Goal: Information Seeking & Learning: Learn about a topic

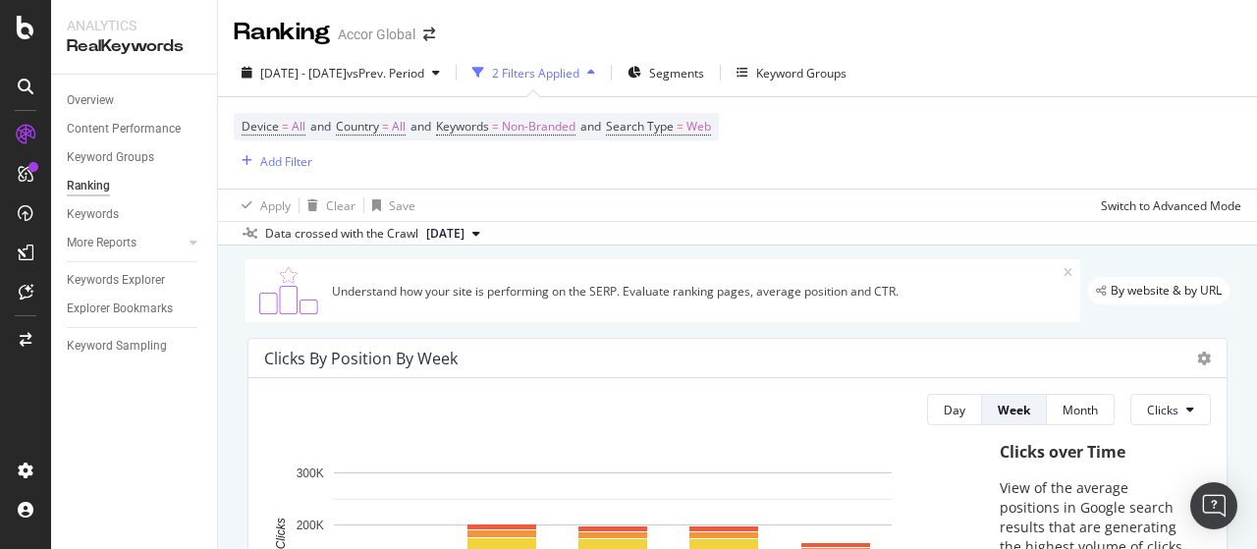
click at [212, 490] on div "Overview Content Performance Keyword Groups Ranking Keywords More Reports Count…" at bounding box center [134, 312] width 166 height 474
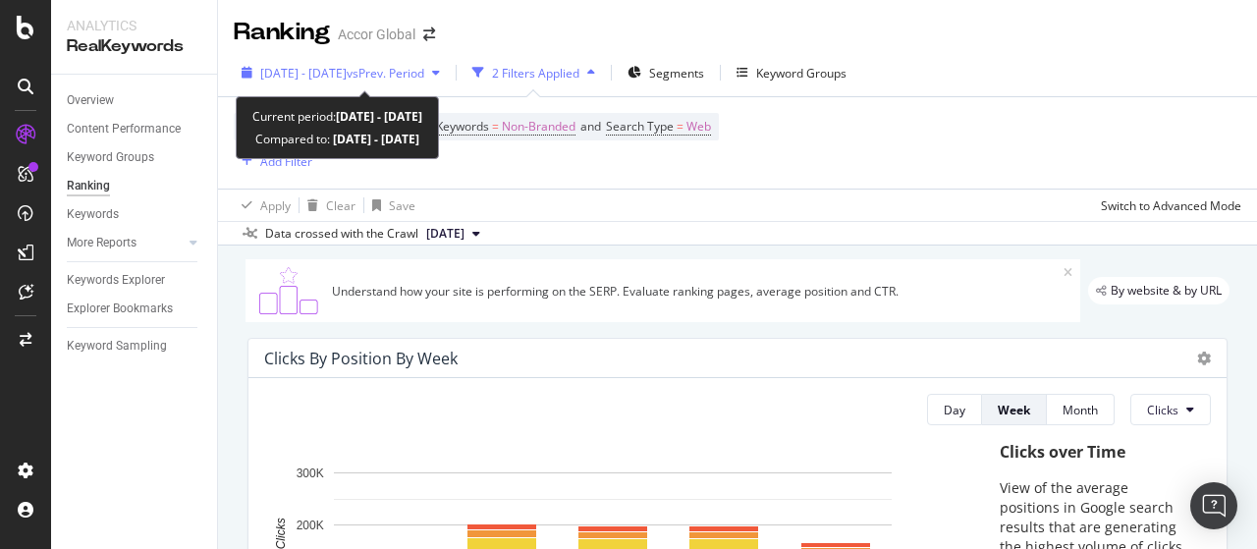
click at [381, 63] on div "[DATE] - [DATE] vs Prev. Period" at bounding box center [341, 72] width 214 height 29
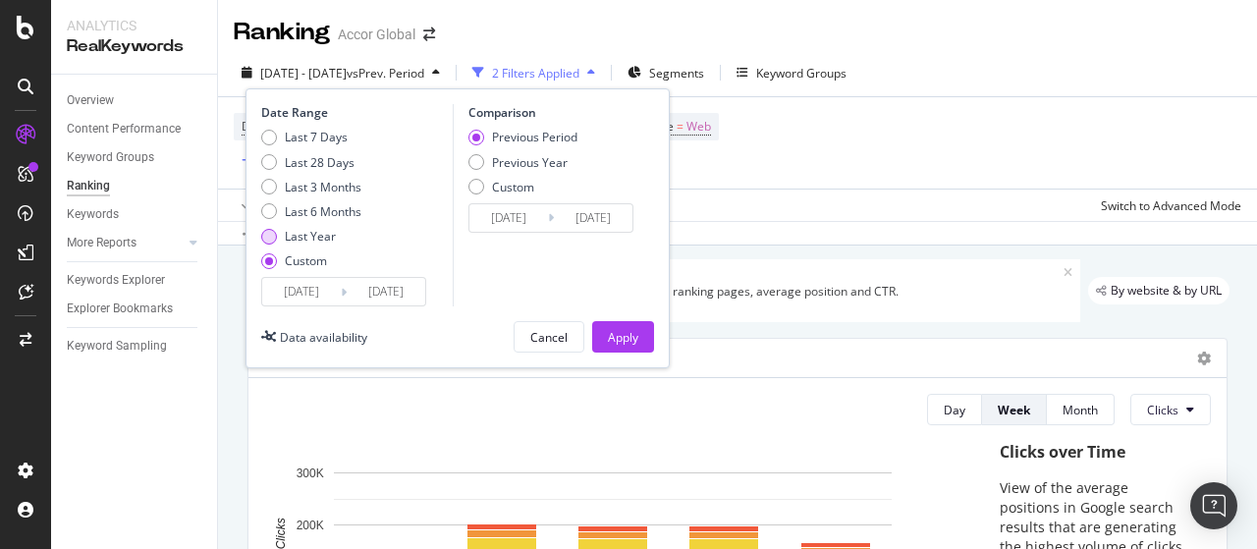
click at [322, 237] on div "Last Year" at bounding box center [310, 236] width 51 height 17
type input "[DATE]"
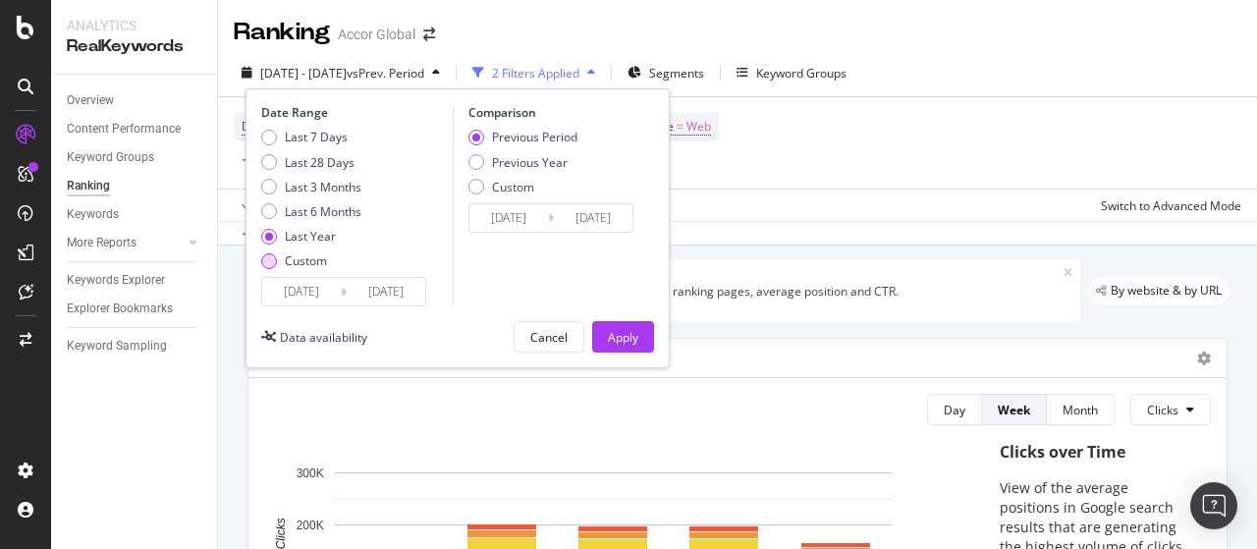
click at [319, 258] on div "Custom" at bounding box center [306, 260] width 42 height 17
type input "[DATE]"
click at [320, 286] on input "[DATE]" at bounding box center [301, 292] width 79 height 28
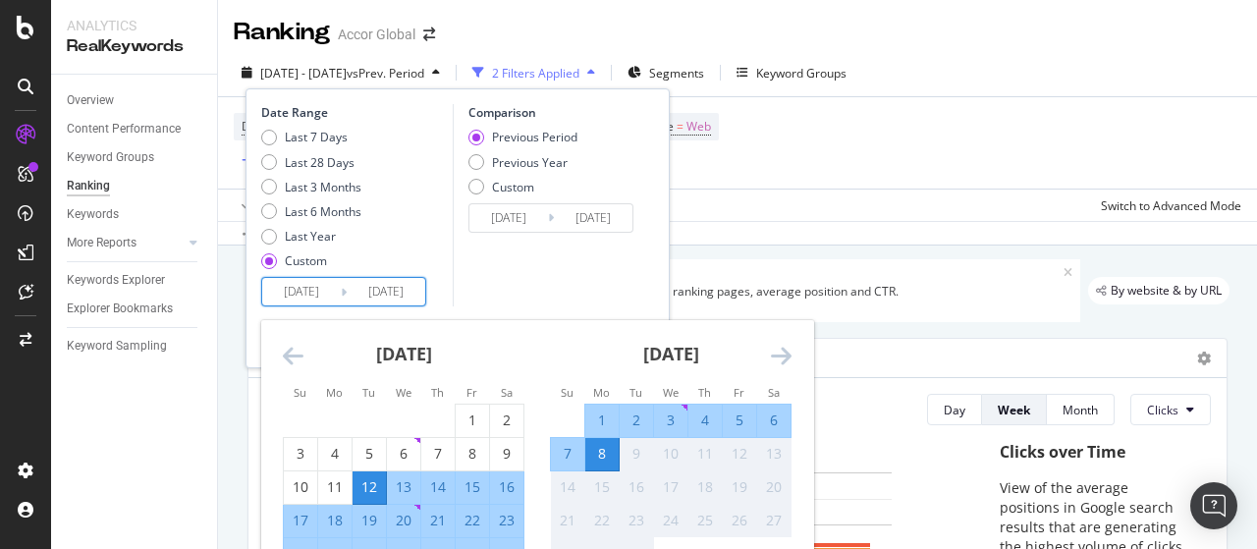
click at [293, 350] on icon "Move backward to switch to the previous month." at bounding box center [293, 356] width 21 height 24
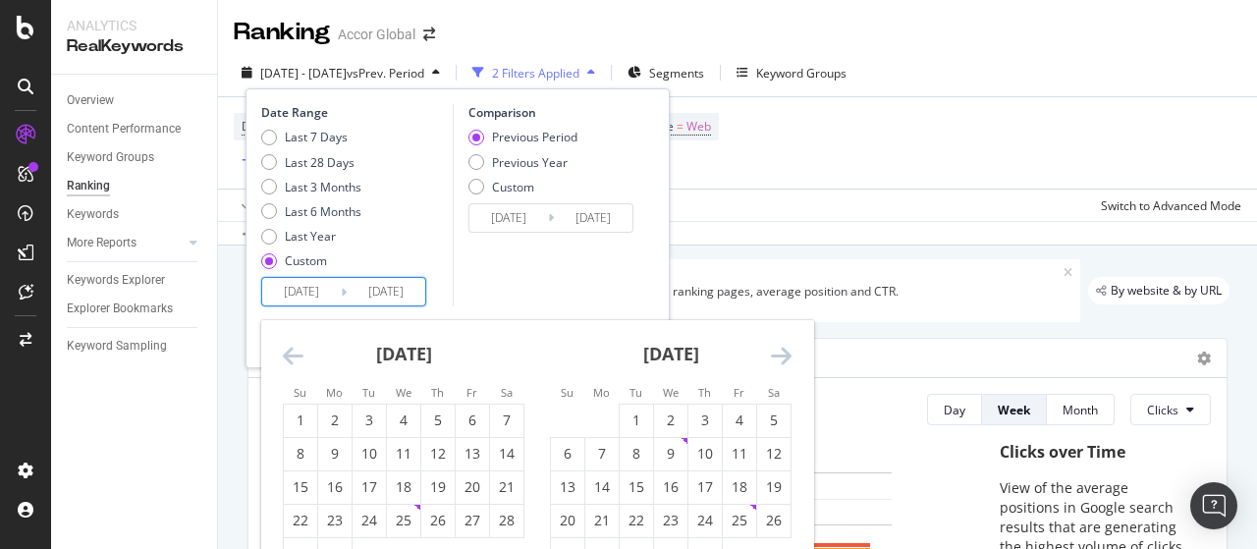
click at [293, 350] on icon "Move backward to switch to the previous month." at bounding box center [293, 356] width 21 height 24
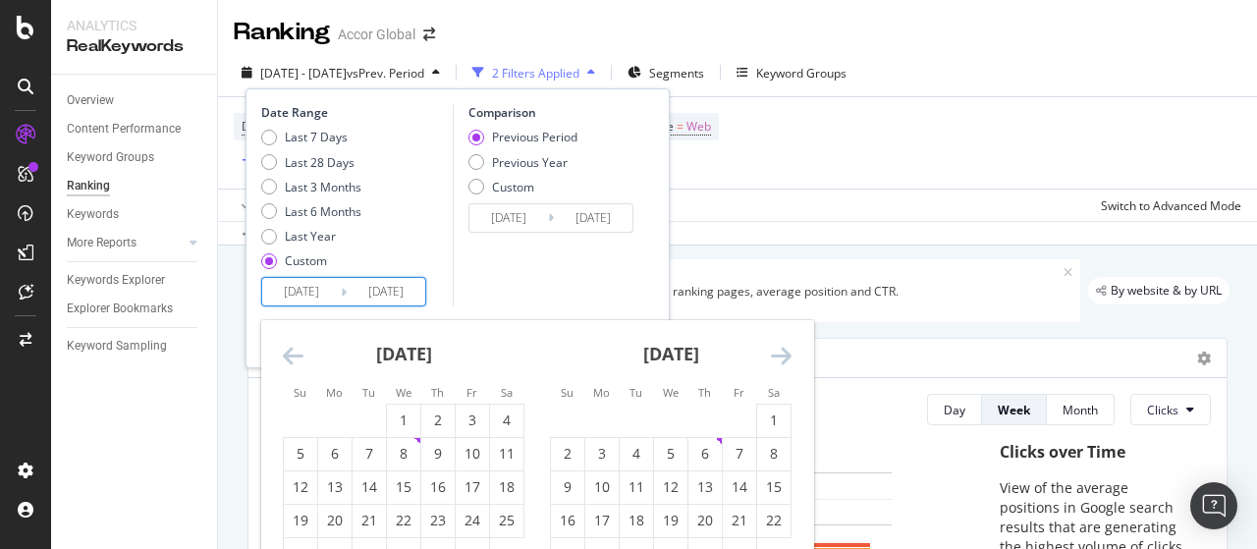
click at [293, 350] on icon "Move backward to switch to the previous month." at bounding box center [293, 356] width 21 height 24
click at [676, 415] on div "1" at bounding box center [670, 421] width 33 height 20
type input "[DATE]"
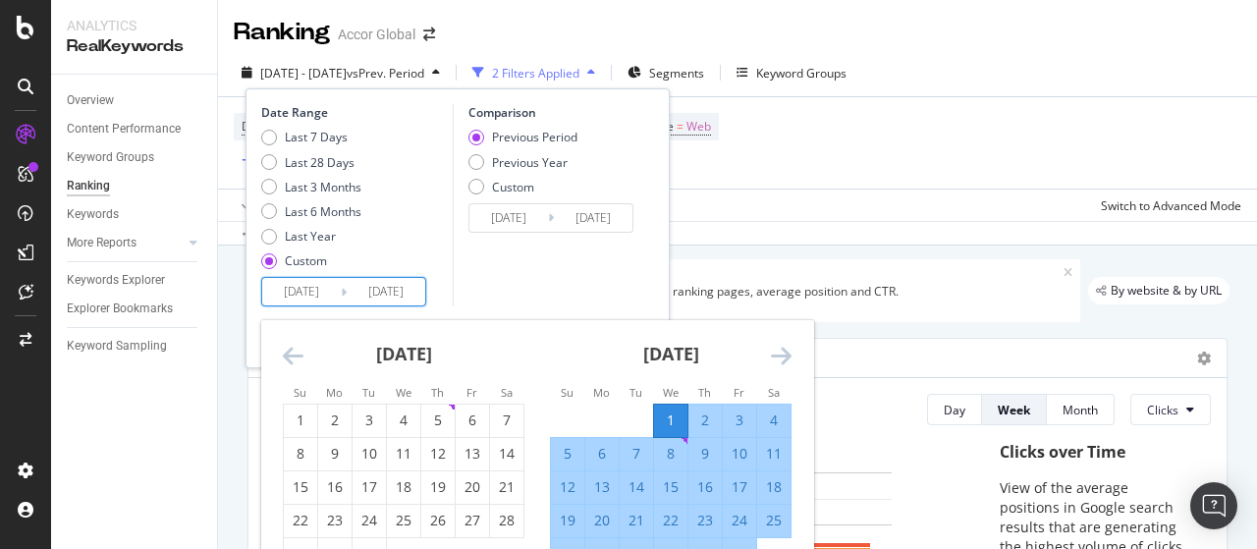
click at [412, 289] on input "[DATE]" at bounding box center [386, 292] width 79 height 28
click at [780, 358] on icon "Move forward to switch to the next month." at bounding box center [781, 356] width 21 height 24
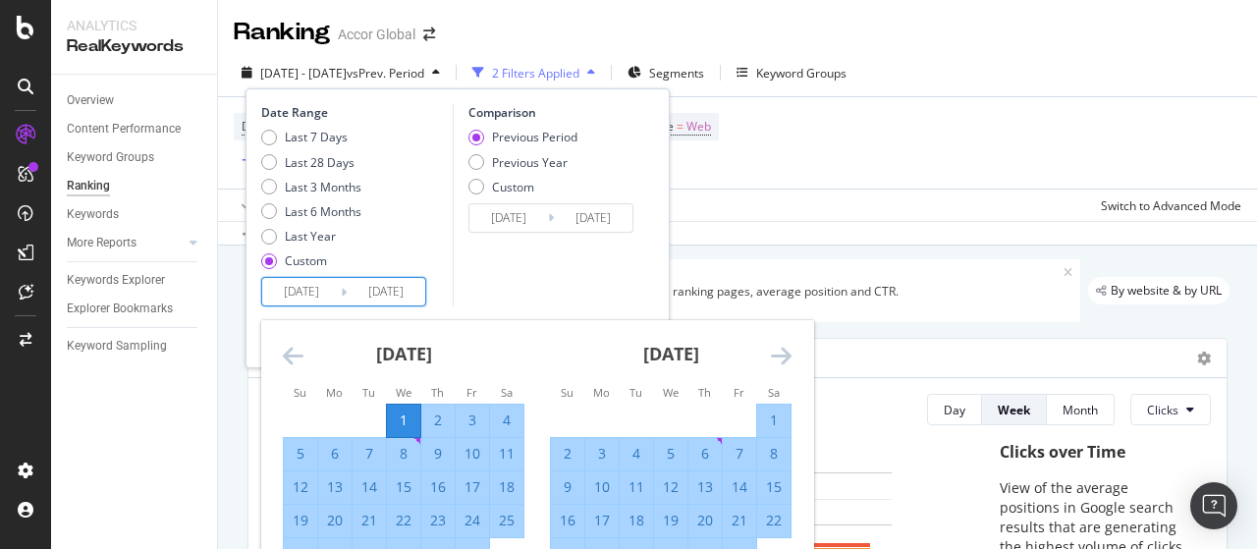
click at [780, 358] on icon "Move forward to switch to the next month." at bounding box center [781, 356] width 21 height 24
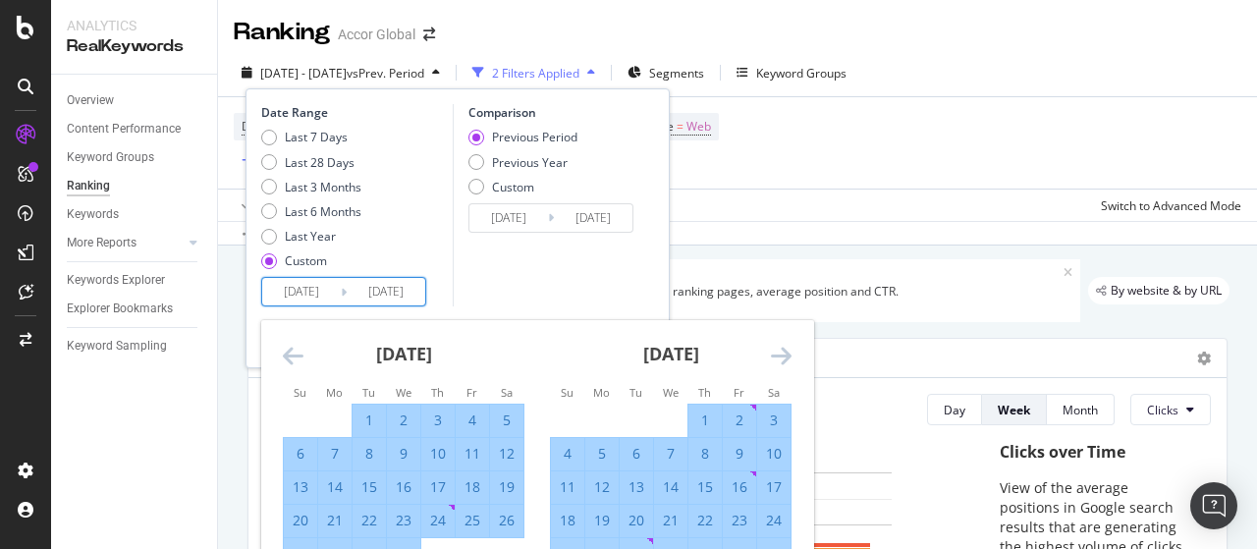
click at [780, 358] on icon "Move forward to switch to the next month." at bounding box center [781, 356] width 21 height 24
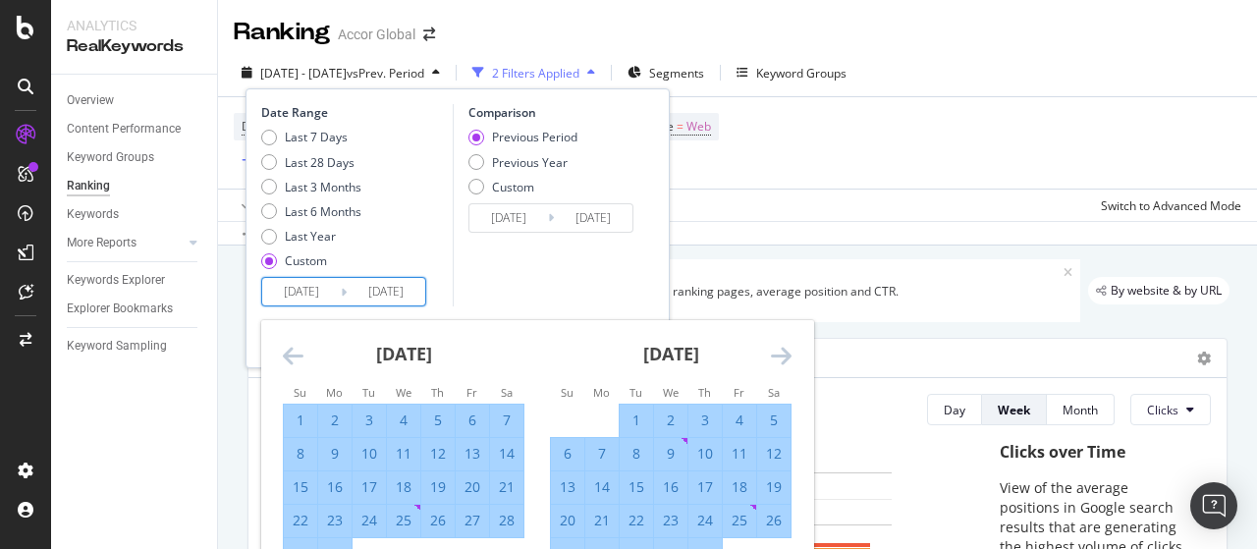
click at [780, 358] on icon "Move forward to switch to the next month." at bounding box center [781, 356] width 21 height 24
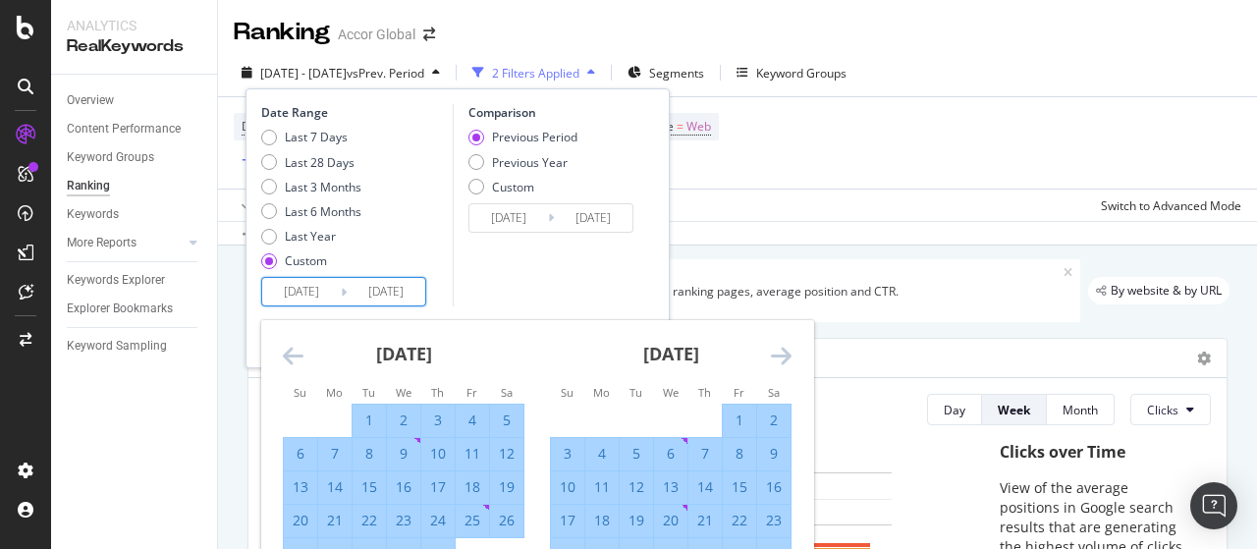
scroll to position [98, 0]
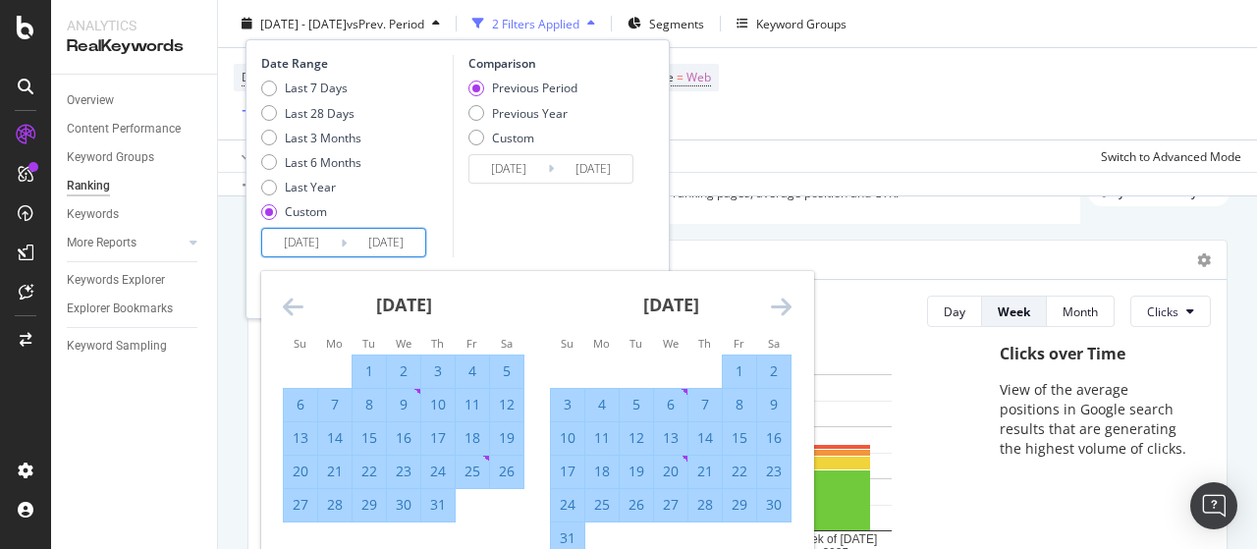
click at [776, 309] on icon "Move forward to switch to the next month." at bounding box center [781, 307] width 21 height 24
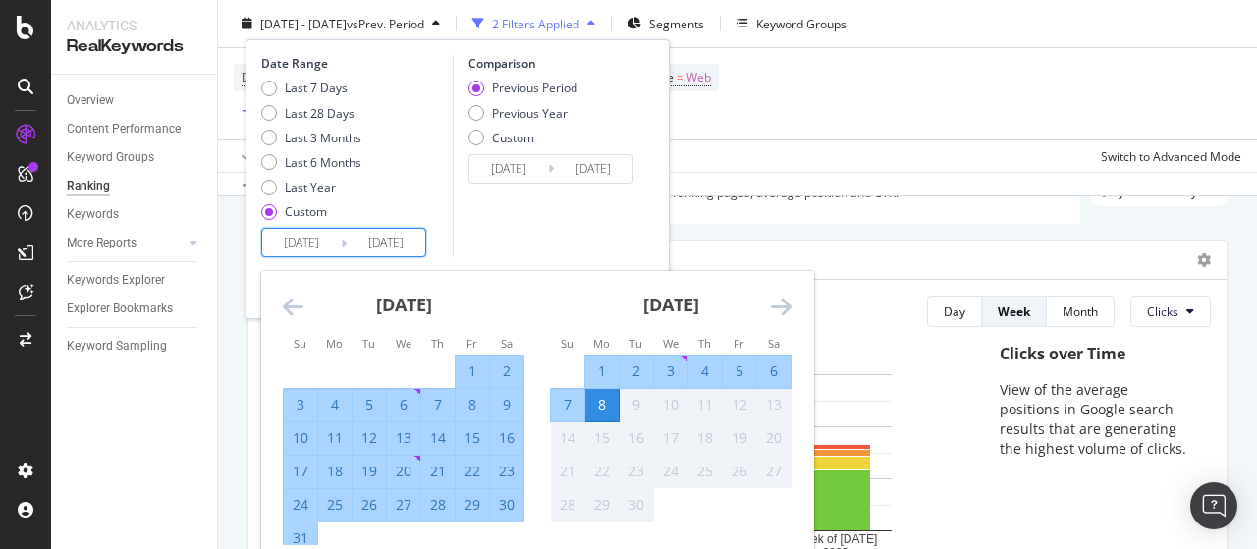
click at [304, 528] on div "31" at bounding box center [300, 538] width 33 height 20
type input "[DATE]"
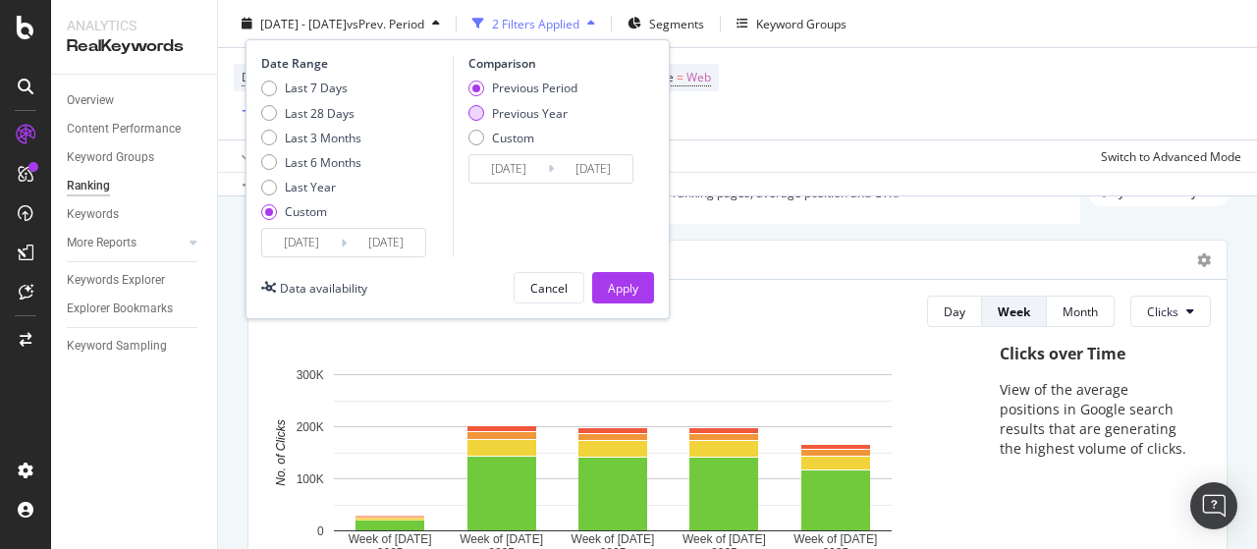
click at [517, 120] on div "Previous Year" at bounding box center [530, 112] width 76 height 17
type input "[DATE]"
click at [540, 165] on input "[DATE]" at bounding box center [508, 169] width 79 height 28
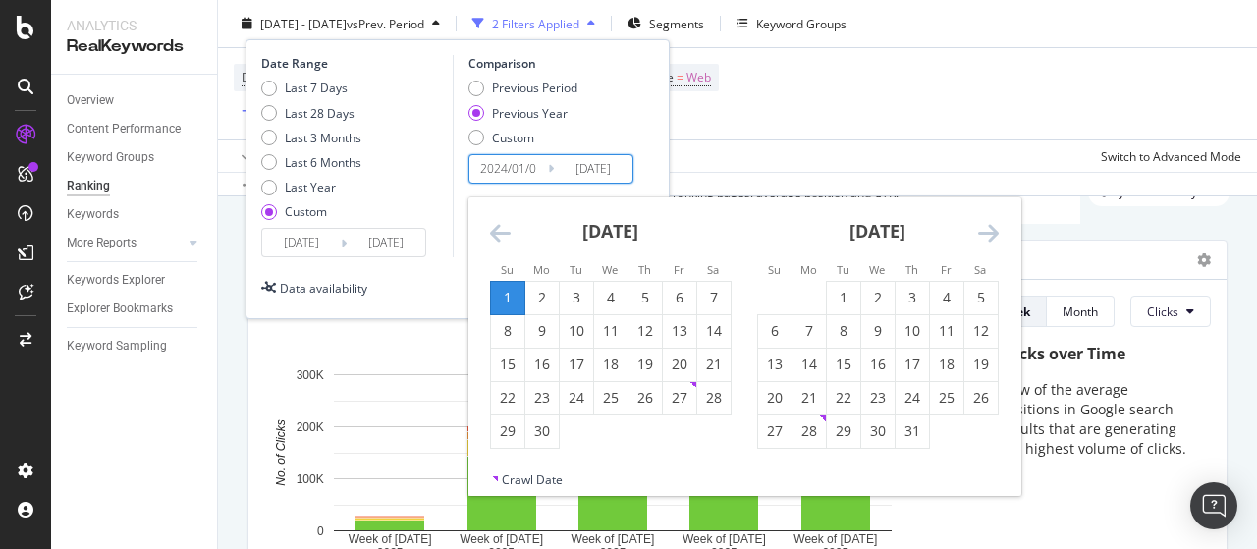
type input "[DATE]"
click at [501, 229] on icon "Move backward to switch to the previous month." at bounding box center [500, 233] width 21 height 24
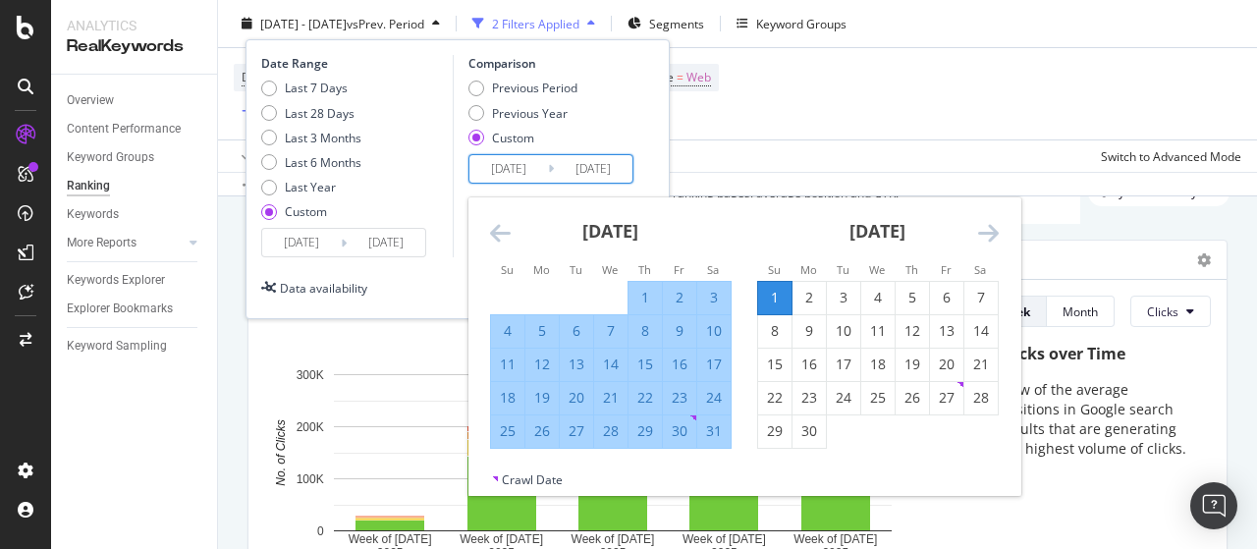
click at [714, 436] on div "31" at bounding box center [713, 431] width 33 height 20
type input "[DATE]"
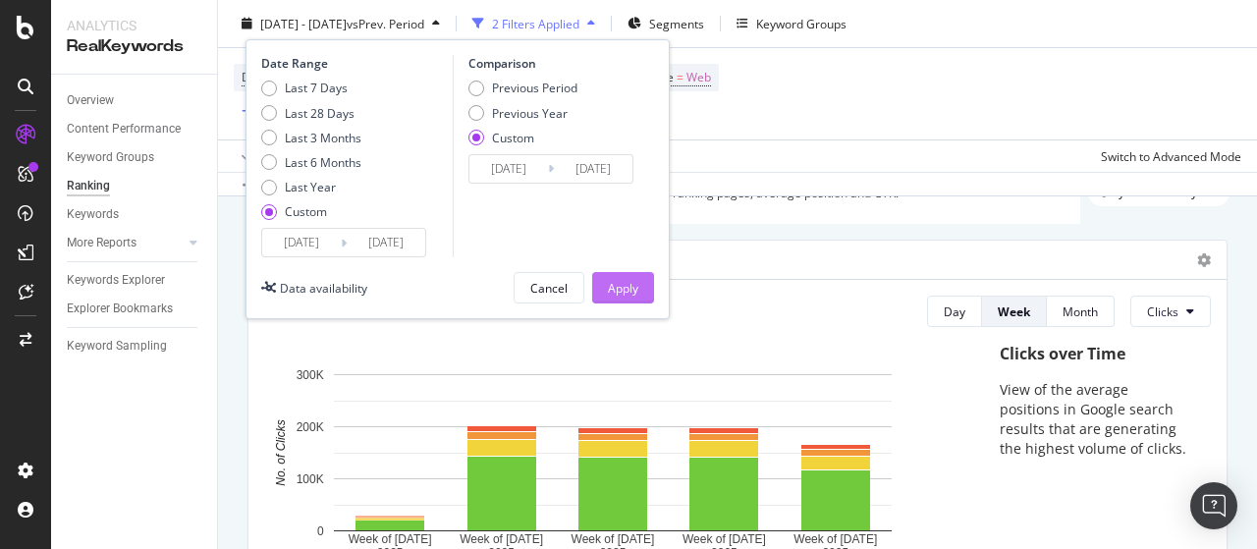
click at [629, 285] on div "Apply" at bounding box center [623, 287] width 30 height 17
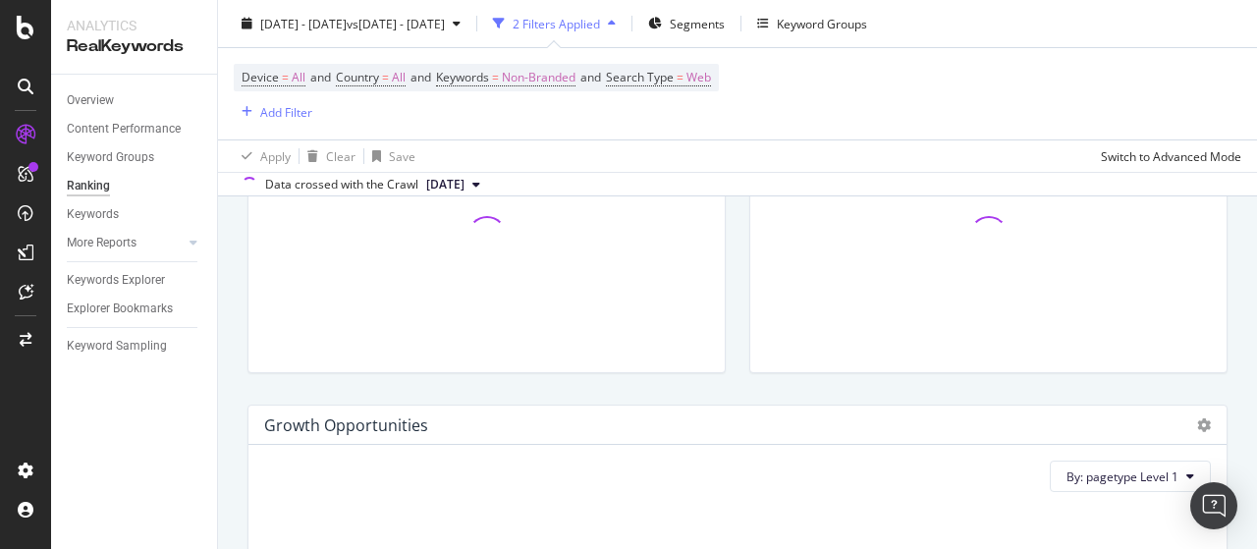
scroll to position [921, 0]
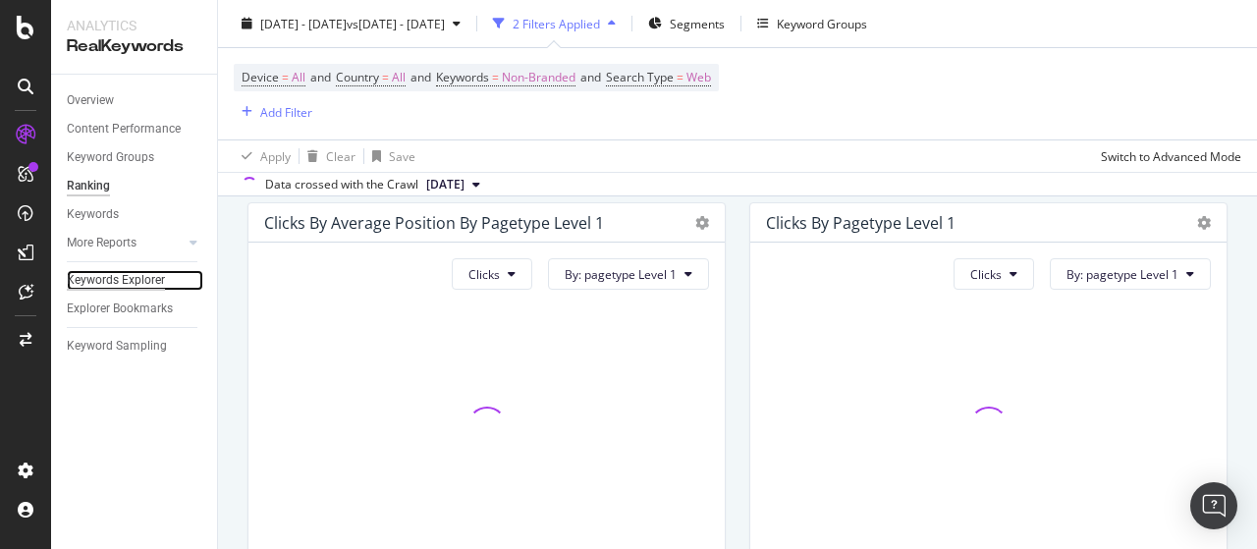
click at [116, 284] on div "Keywords Explorer" at bounding box center [116, 280] width 98 height 21
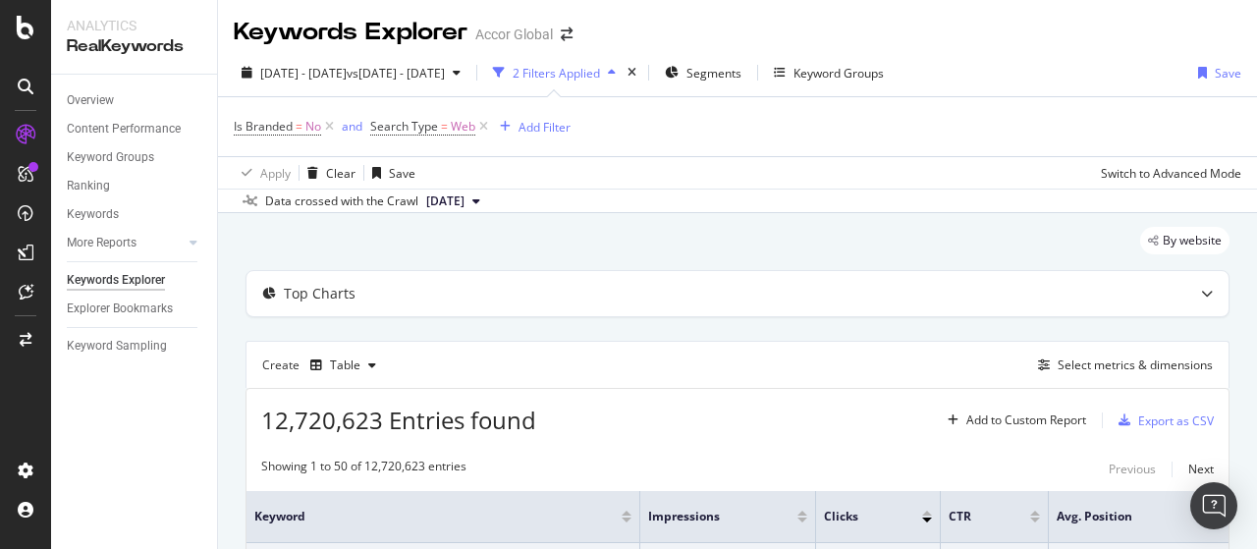
click at [624, 76] on div "button" at bounding box center [612, 73] width 24 height 12
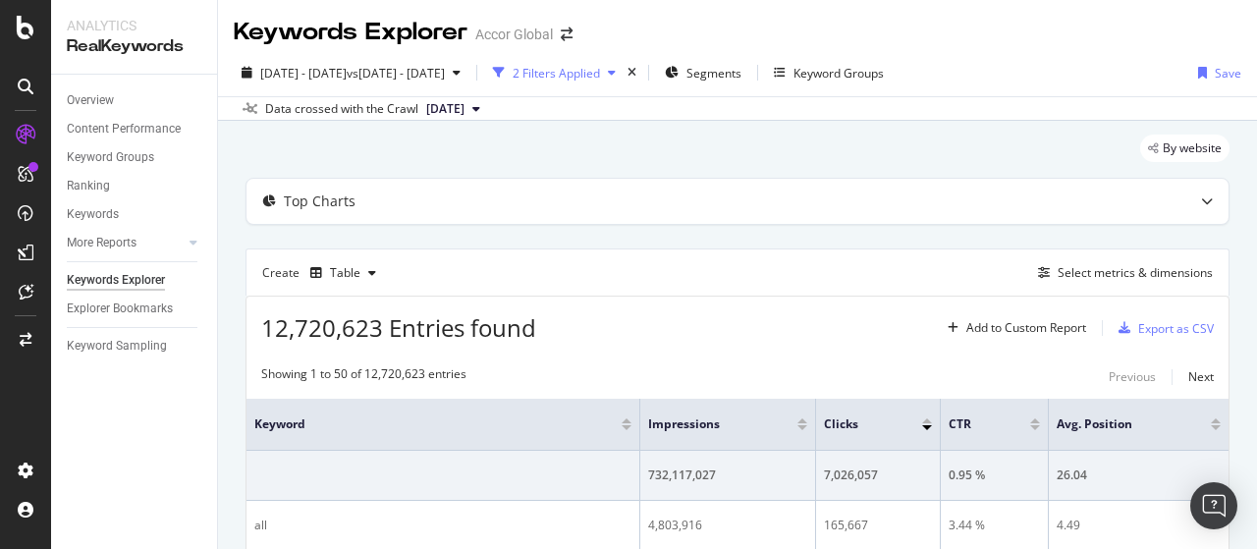
click at [600, 74] on div "2 Filters Applied" at bounding box center [556, 73] width 87 height 17
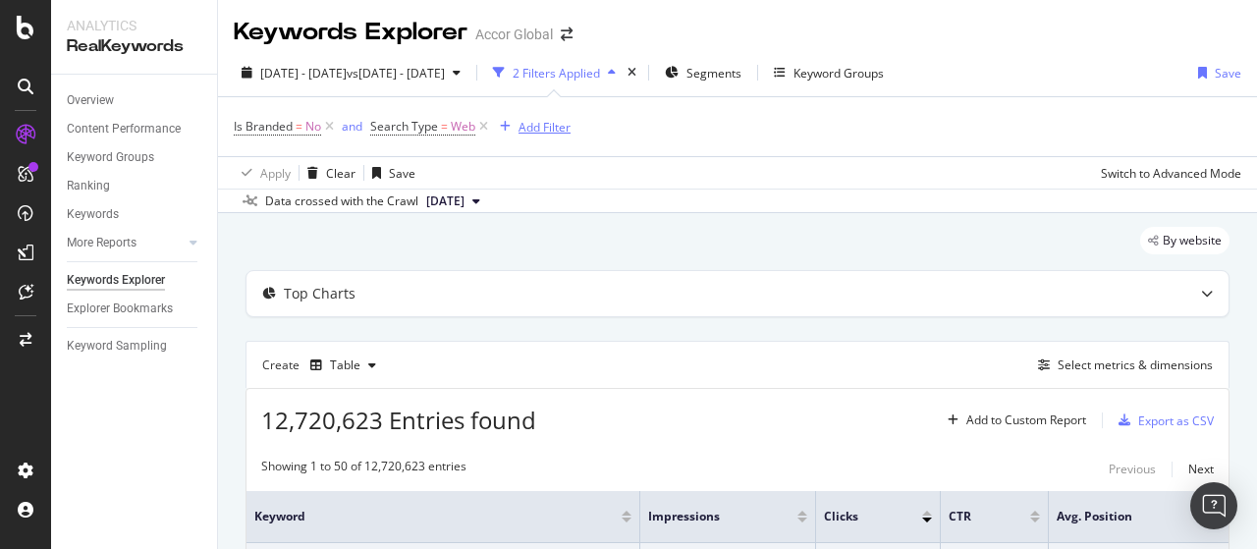
click at [537, 124] on div "Add Filter" at bounding box center [545, 127] width 52 height 17
click at [330, 123] on icon at bounding box center [329, 127] width 17 height 20
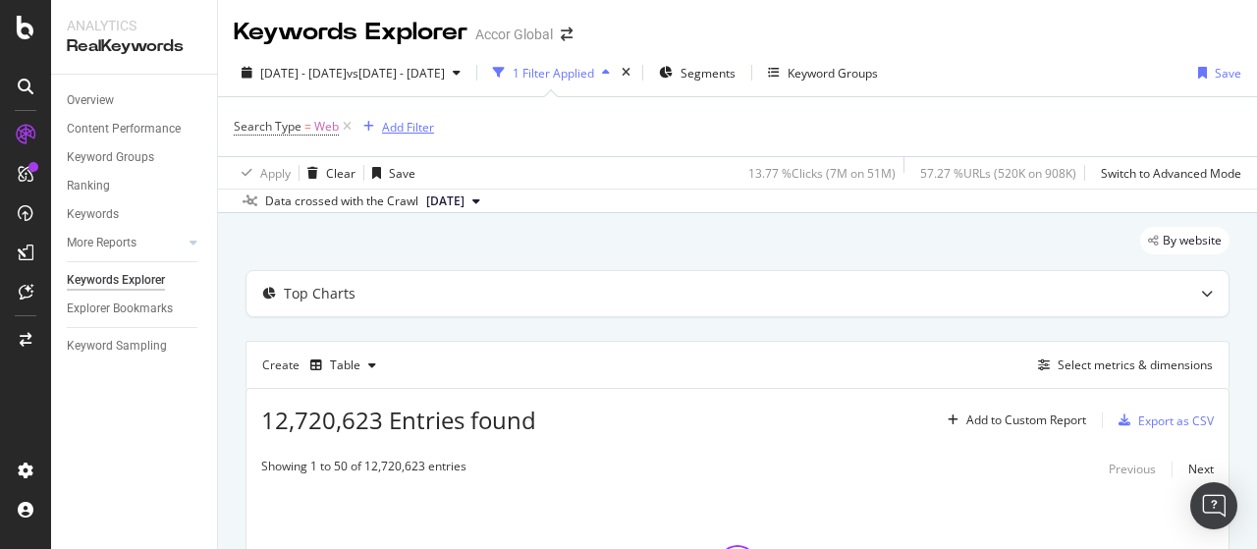
click at [399, 127] on div "Add Filter" at bounding box center [408, 127] width 52 height 17
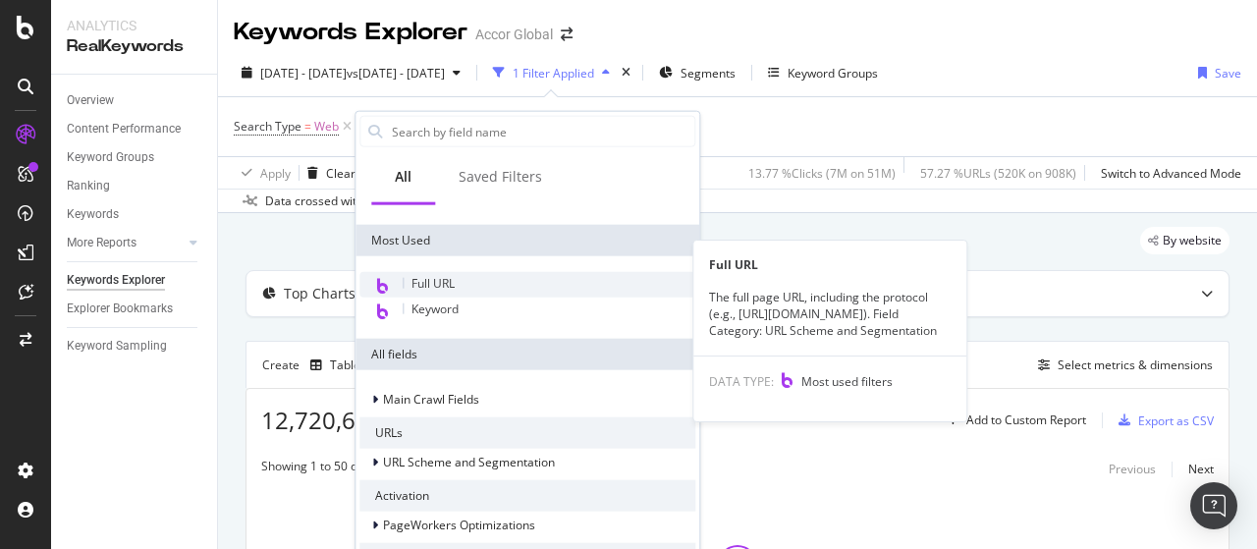
scroll to position [98, 0]
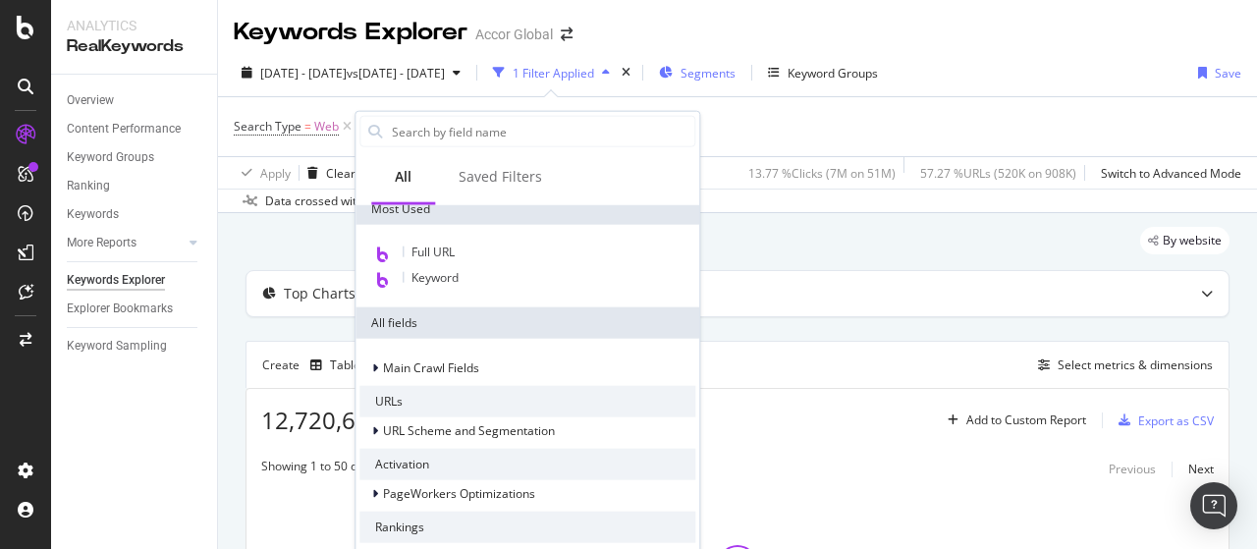
click at [736, 69] on span "Segments" at bounding box center [708, 73] width 55 height 17
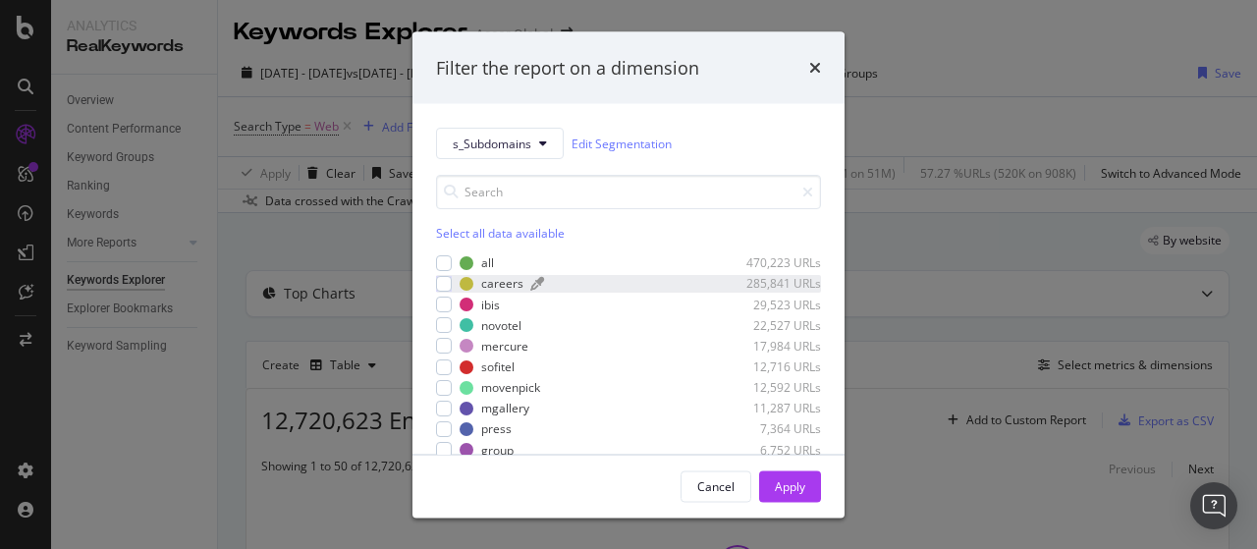
scroll to position [0, 0]
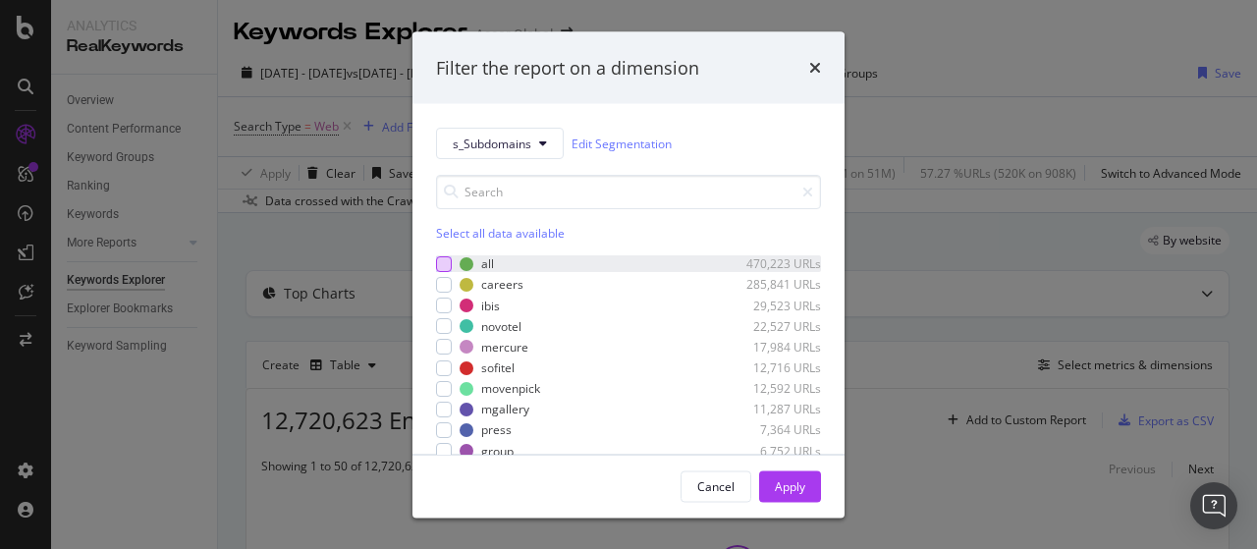
click at [444, 257] on div "modal" at bounding box center [444, 263] width 16 height 16
click at [440, 260] on icon "modal" at bounding box center [444, 263] width 9 height 10
click at [519, 156] on button "s_Subdomains" at bounding box center [500, 143] width 128 height 31
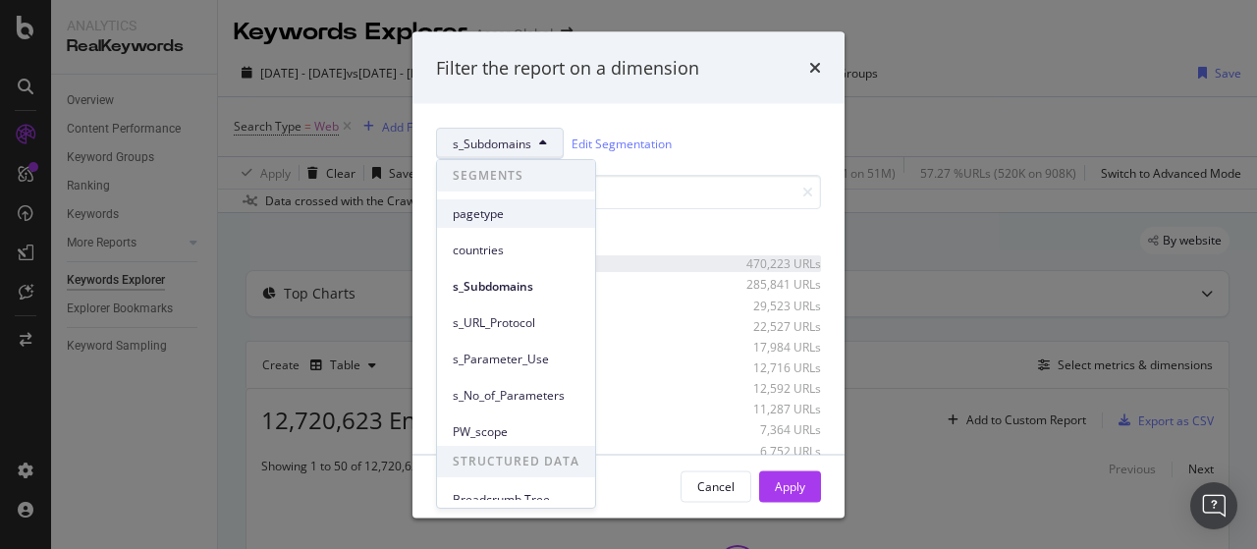
click at [517, 205] on span "pagetype" at bounding box center [516, 214] width 127 height 18
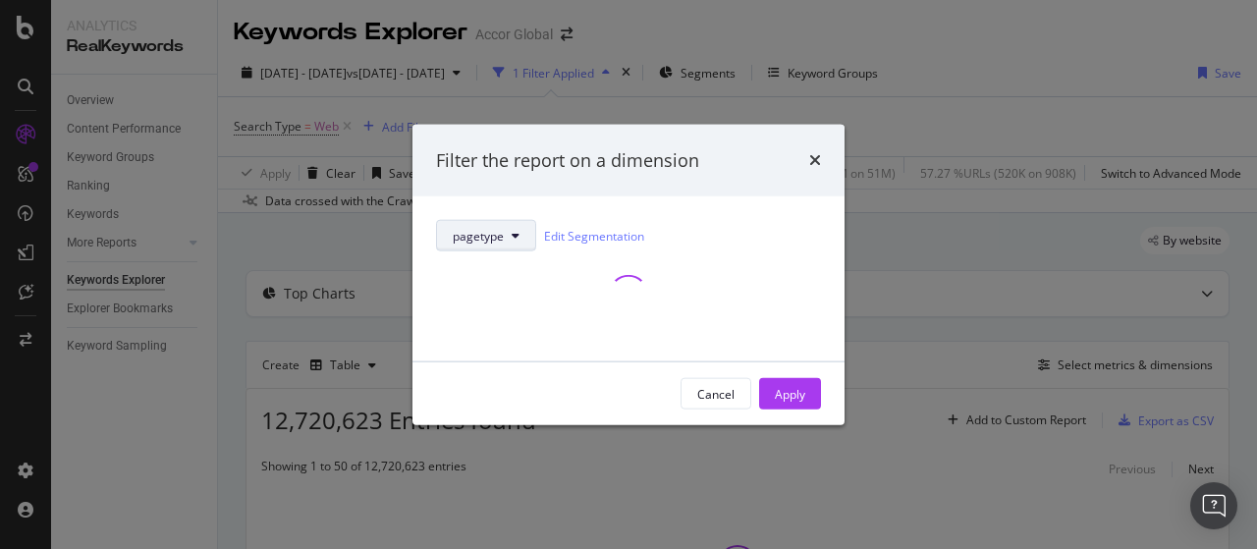
click at [518, 243] on button "pagetype" at bounding box center [486, 235] width 100 height 31
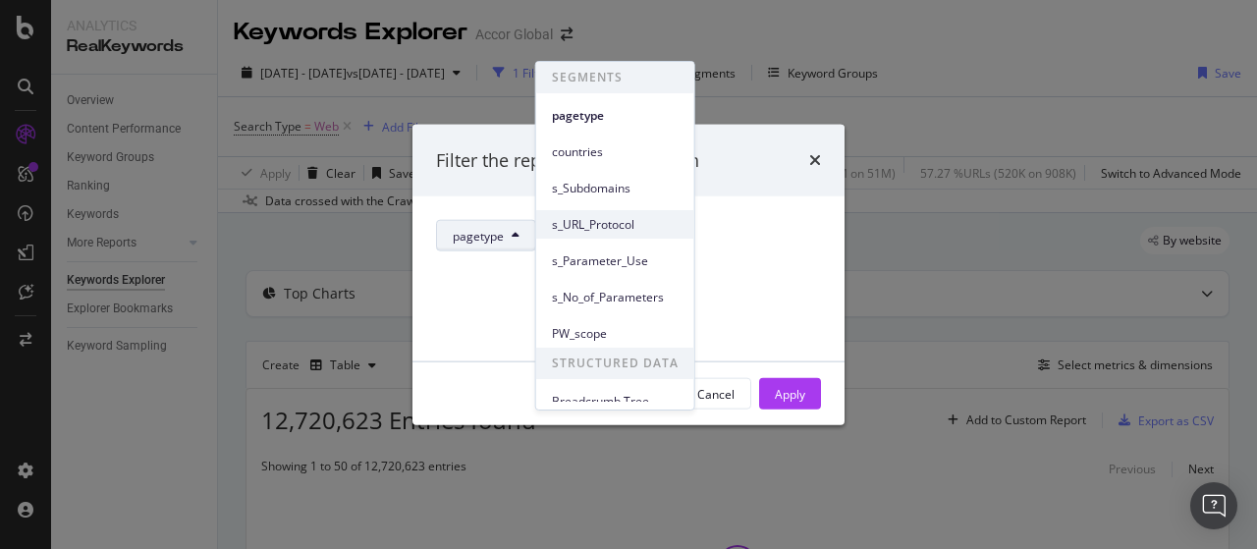
click at [607, 225] on span "s_URL_Protocol" at bounding box center [615, 225] width 127 height 18
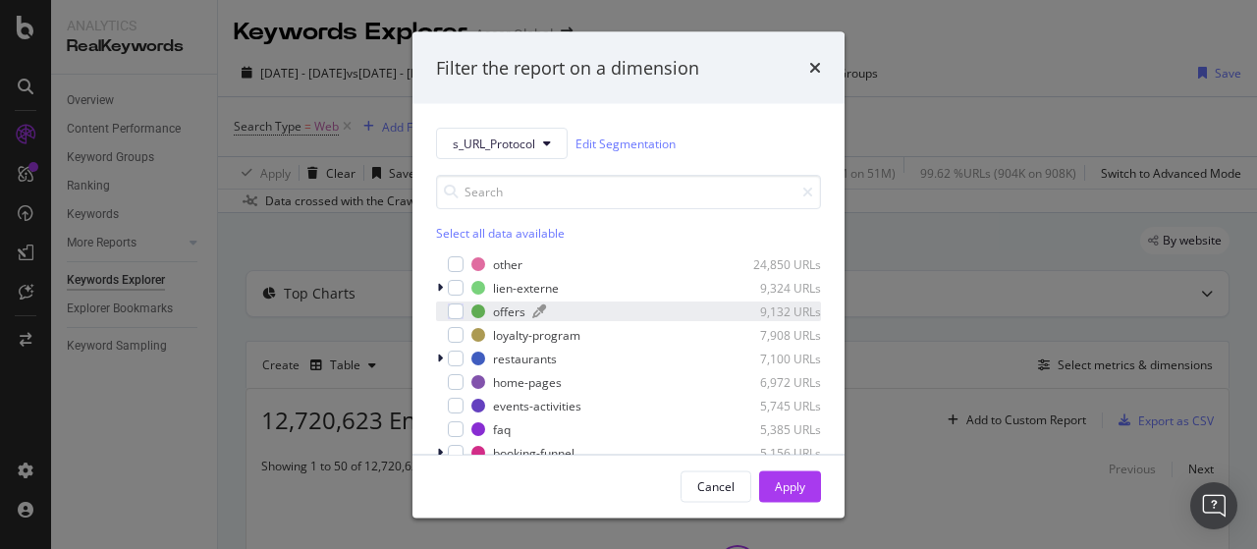
scroll to position [98, 0]
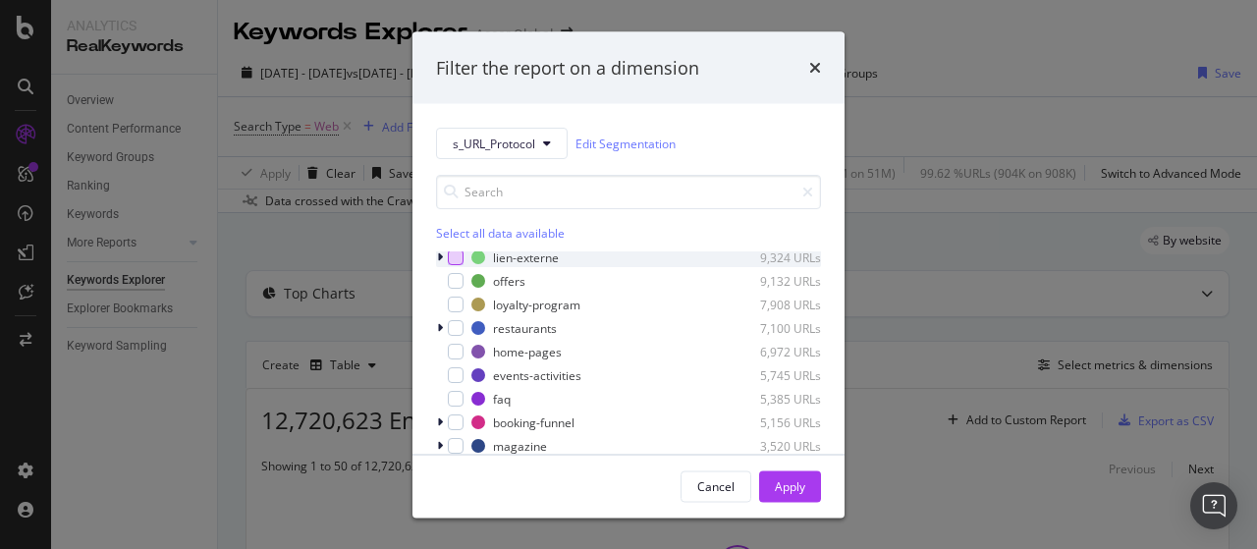
click at [458, 256] on div "modal" at bounding box center [456, 257] width 16 height 16
click at [440, 252] on icon "modal" at bounding box center [440, 257] width 6 height 12
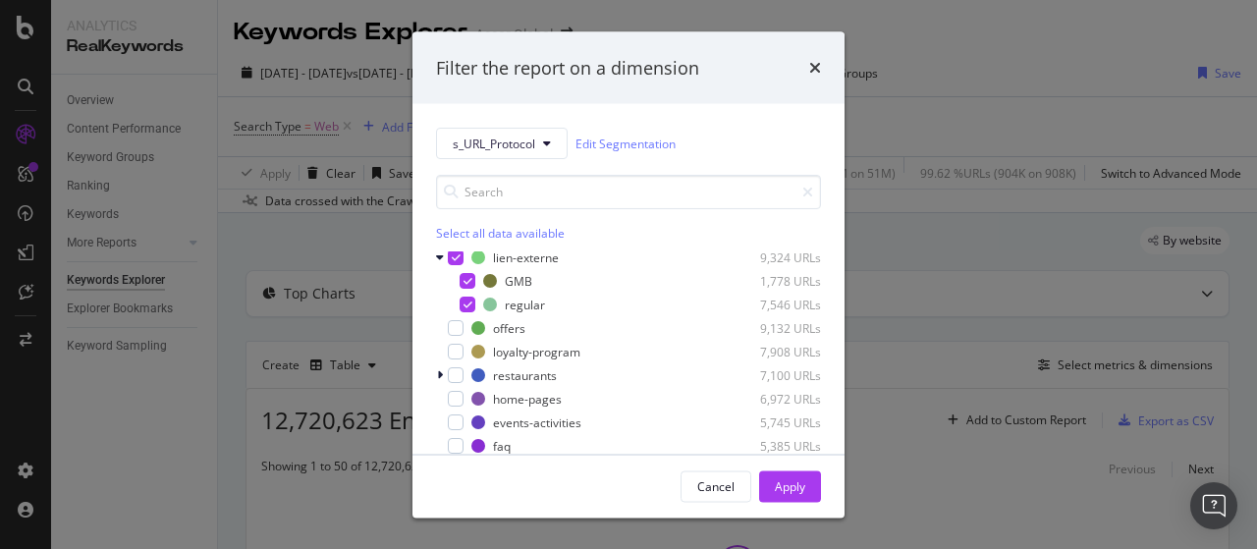
scroll to position [0, 0]
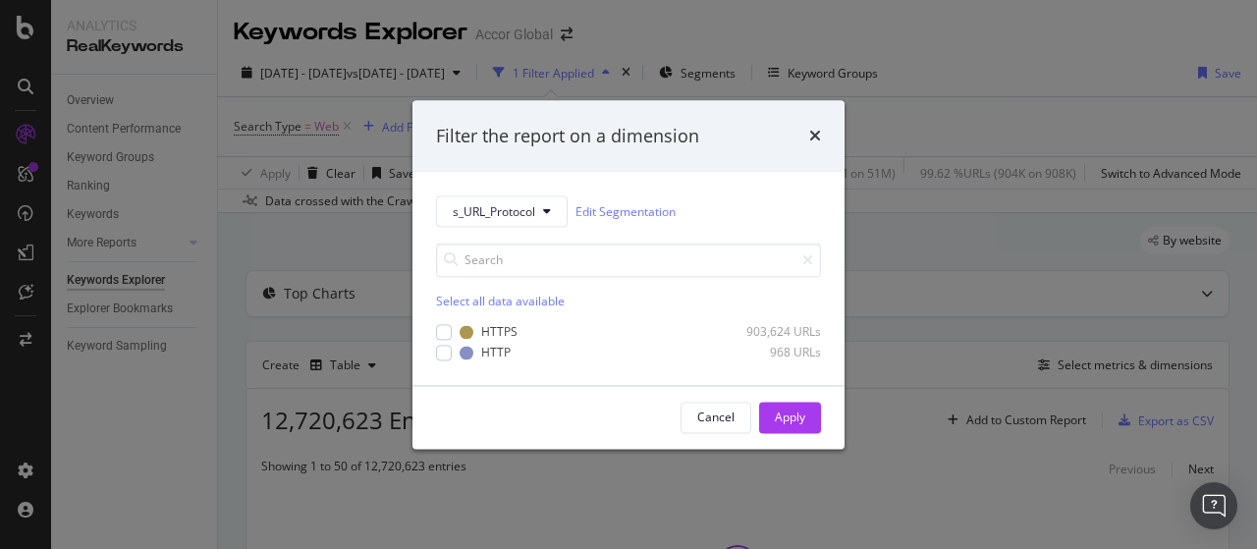
click at [806, 472] on div "Filter the report on a dimension s_URL_Protocol Edit Segmentation Select all da…" at bounding box center [628, 274] width 1257 height 549
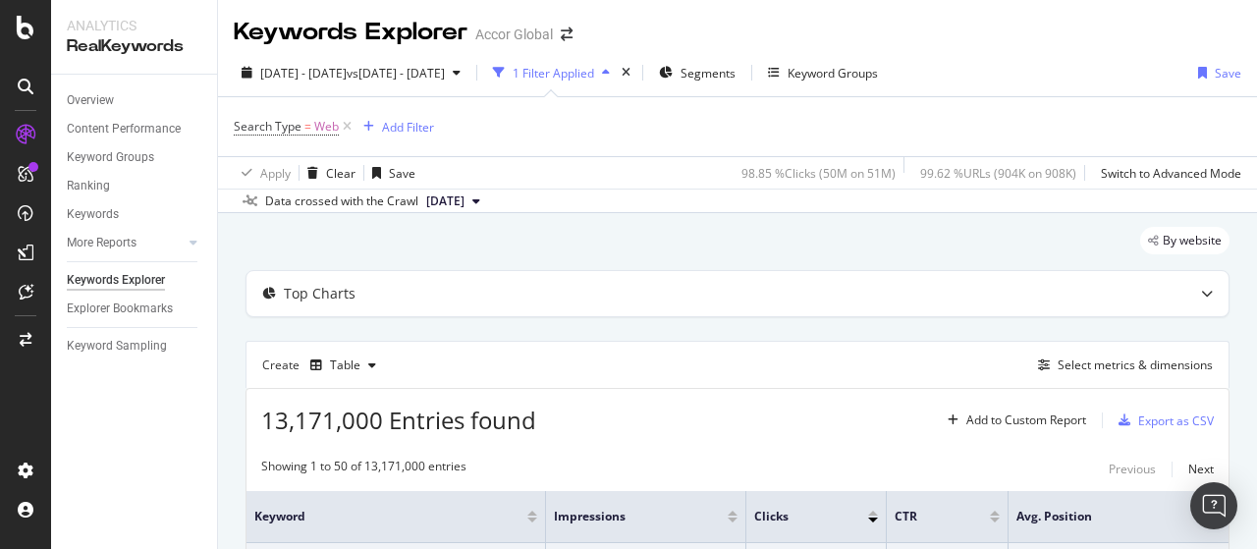
click at [594, 77] on div "1 Filter Applied" at bounding box center [554, 73] width 82 height 17
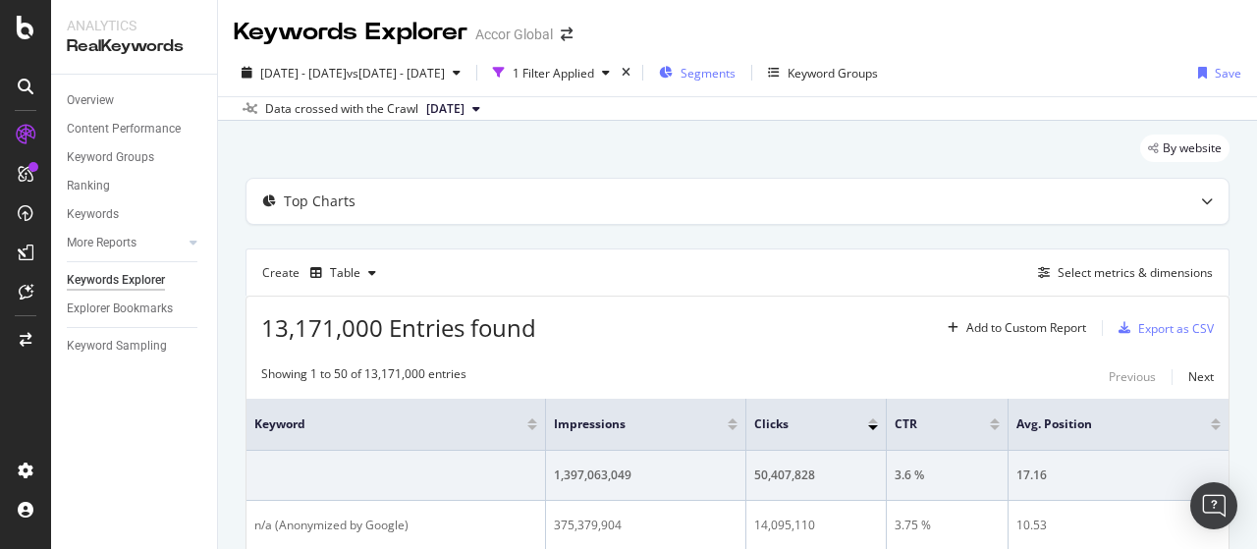
click at [736, 66] on span "Segments" at bounding box center [708, 73] width 55 height 17
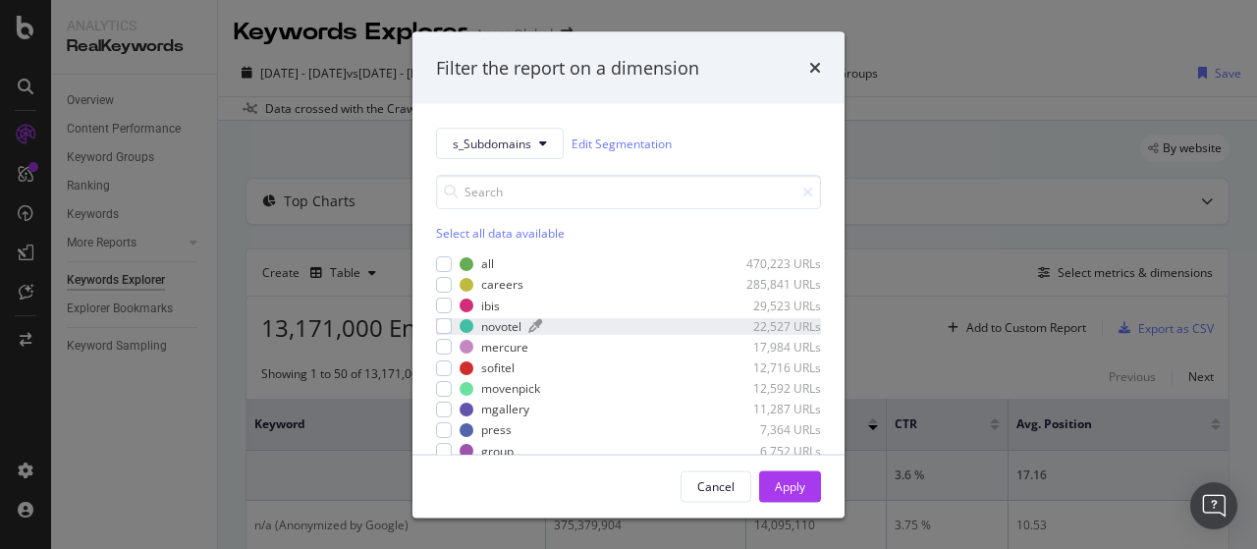
scroll to position [98, 0]
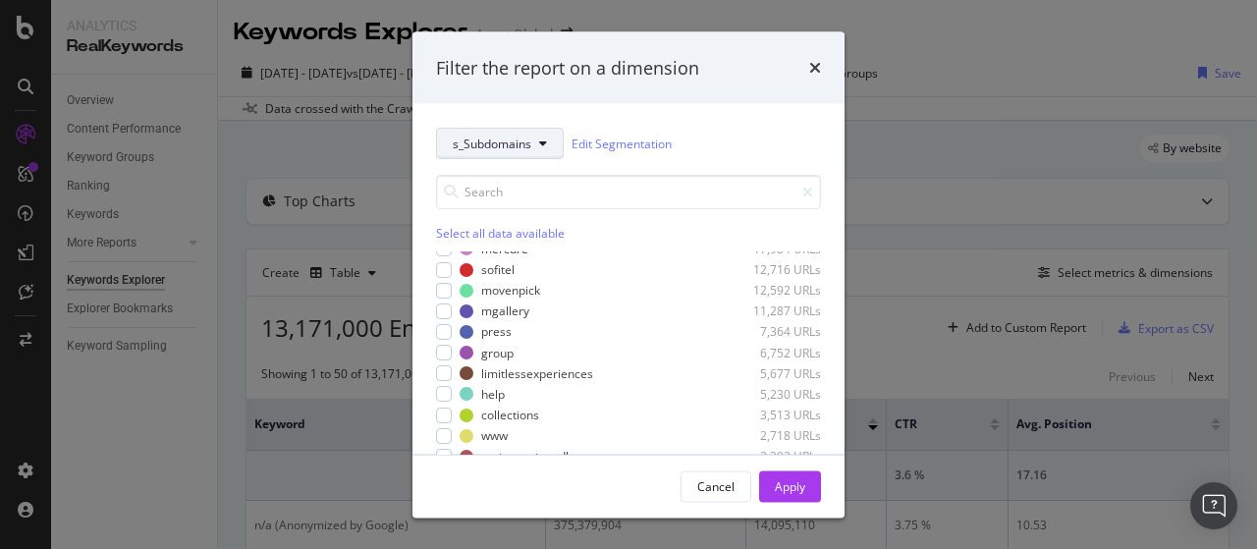
click at [534, 140] on button "s_Subdomains" at bounding box center [500, 143] width 128 height 31
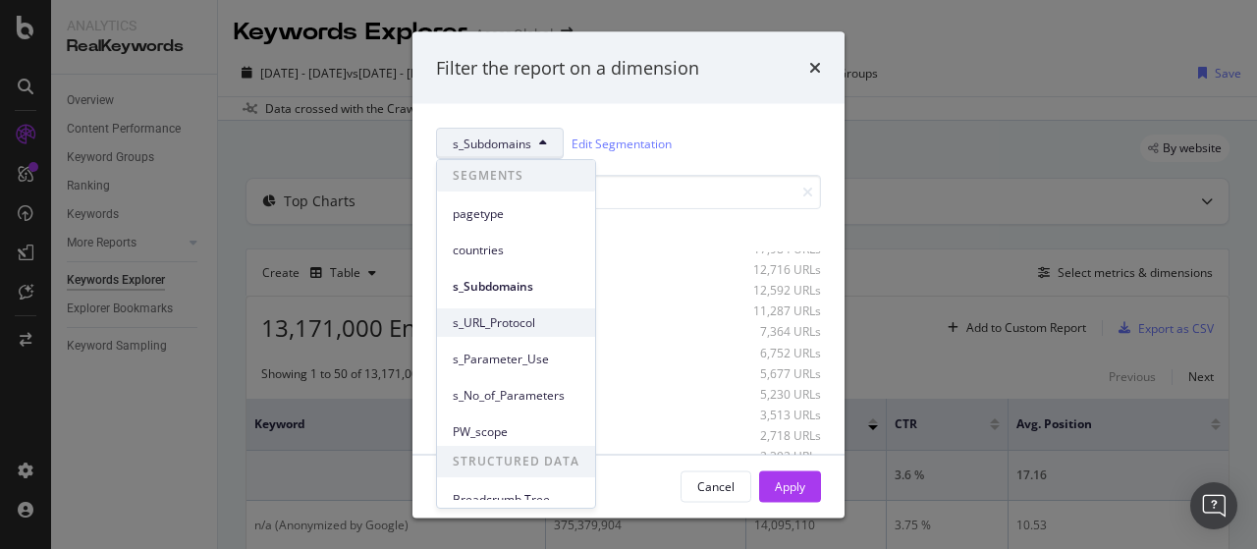
click at [530, 319] on span "s_URL_Protocol" at bounding box center [516, 323] width 127 height 18
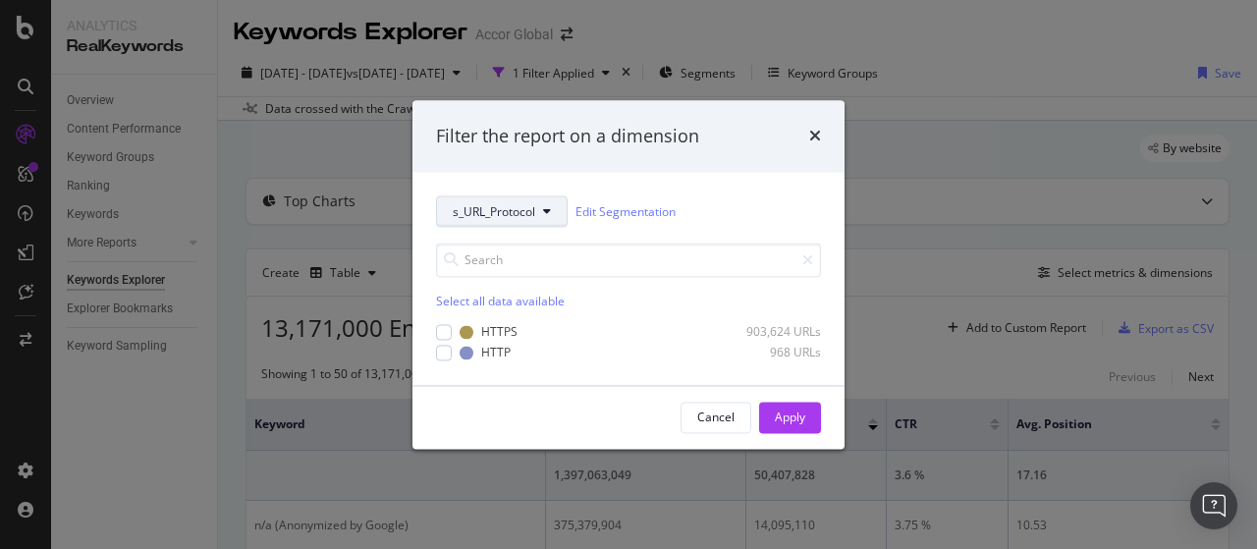
click at [530, 210] on span "s_URL_Protocol" at bounding box center [494, 211] width 83 height 17
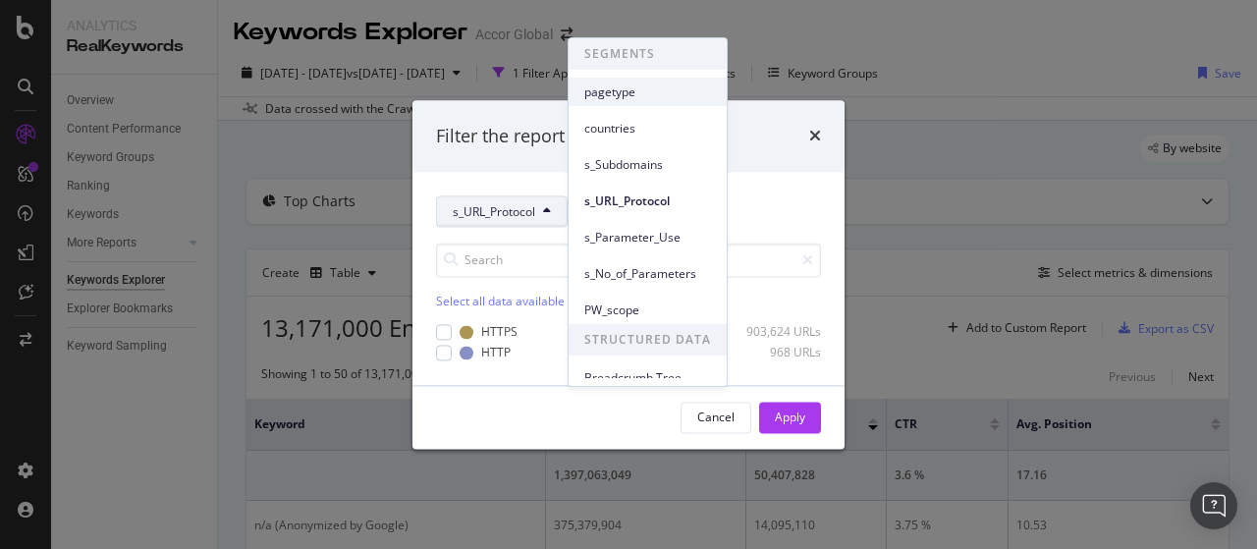
click at [639, 99] on span "pagetype" at bounding box center [647, 92] width 127 height 18
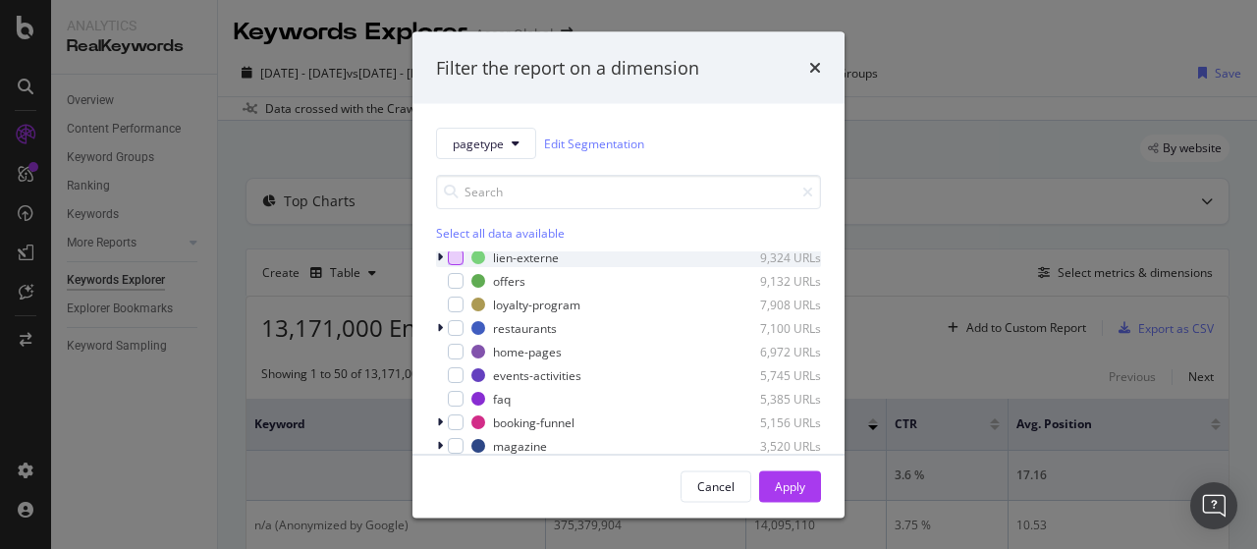
click at [459, 250] on div "modal" at bounding box center [456, 257] width 16 height 16
click at [779, 489] on div "Apply" at bounding box center [790, 485] width 30 height 17
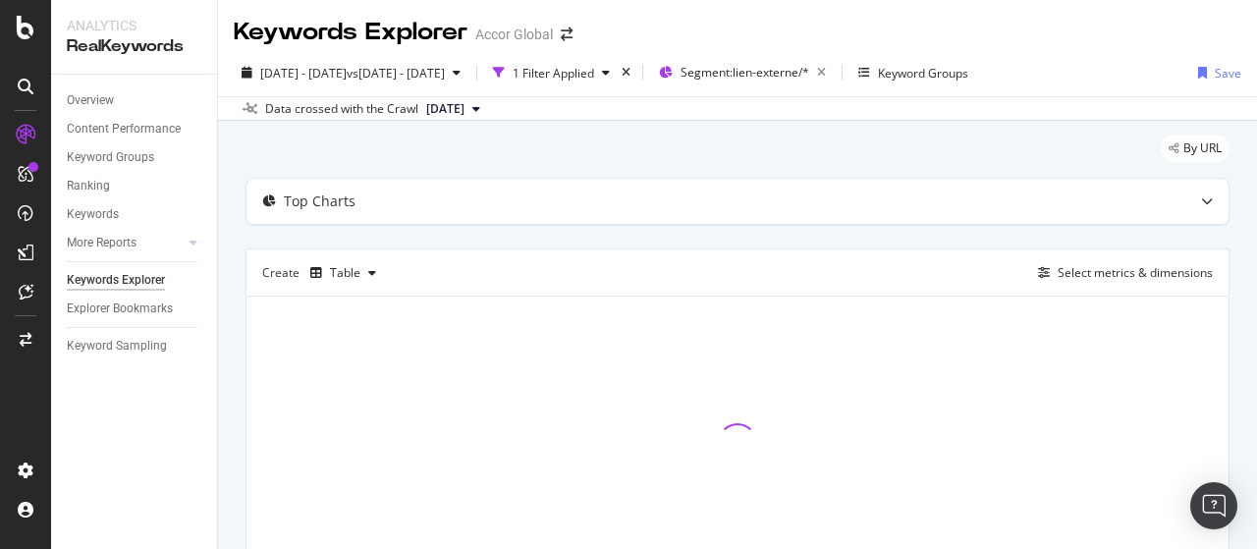
click at [255, 396] on div at bounding box center [738, 443] width 982 height 293
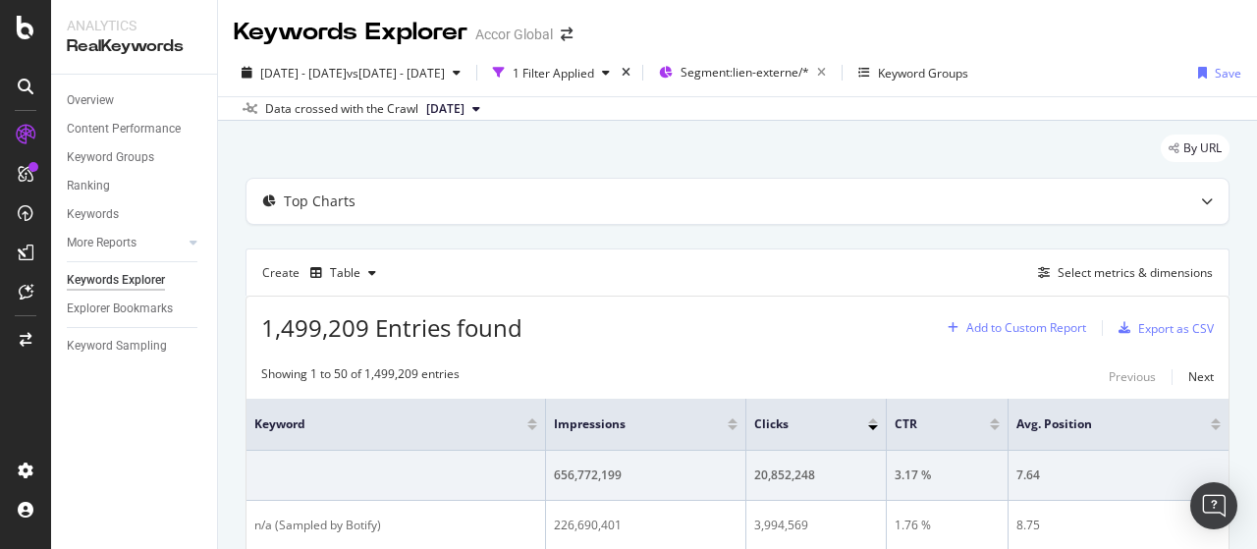
click at [1061, 331] on div "Add to Custom Report" at bounding box center [1026, 328] width 120 height 12
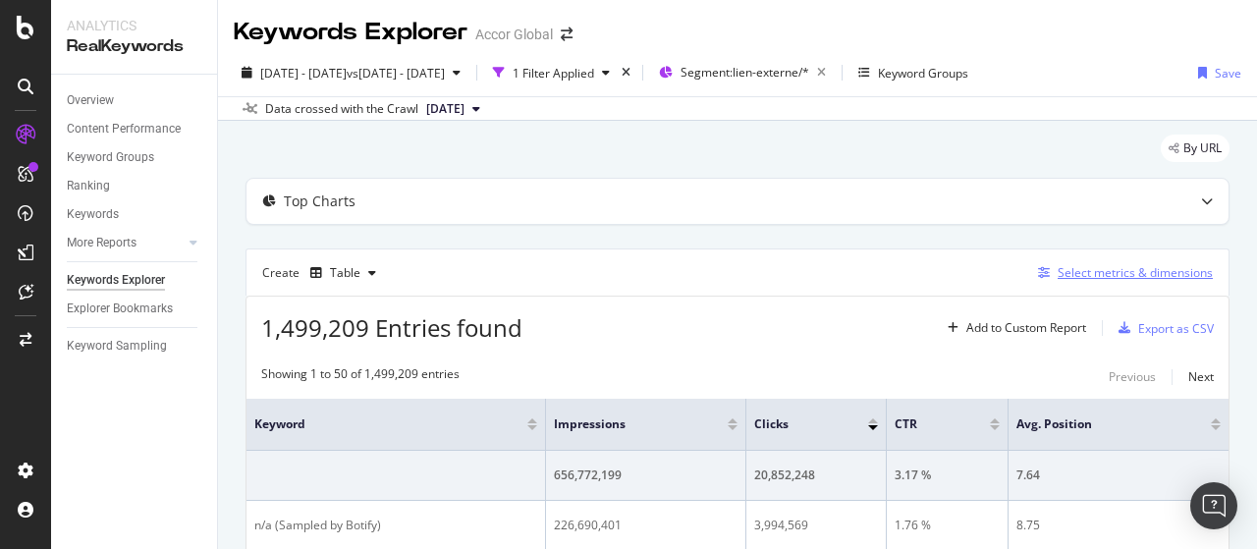
click at [1059, 270] on div "Select metrics & dimensions" at bounding box center [1135, 272] width 155 height 17
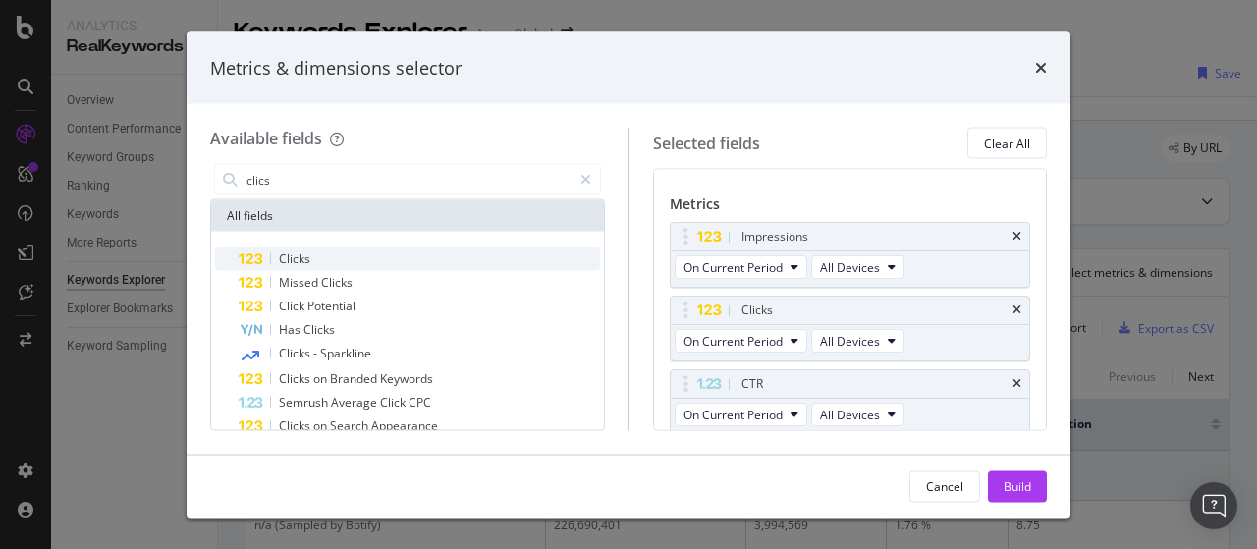
click at [400, 267] on div "Clicks" at bounding box center [419, 260] width 361 height 24
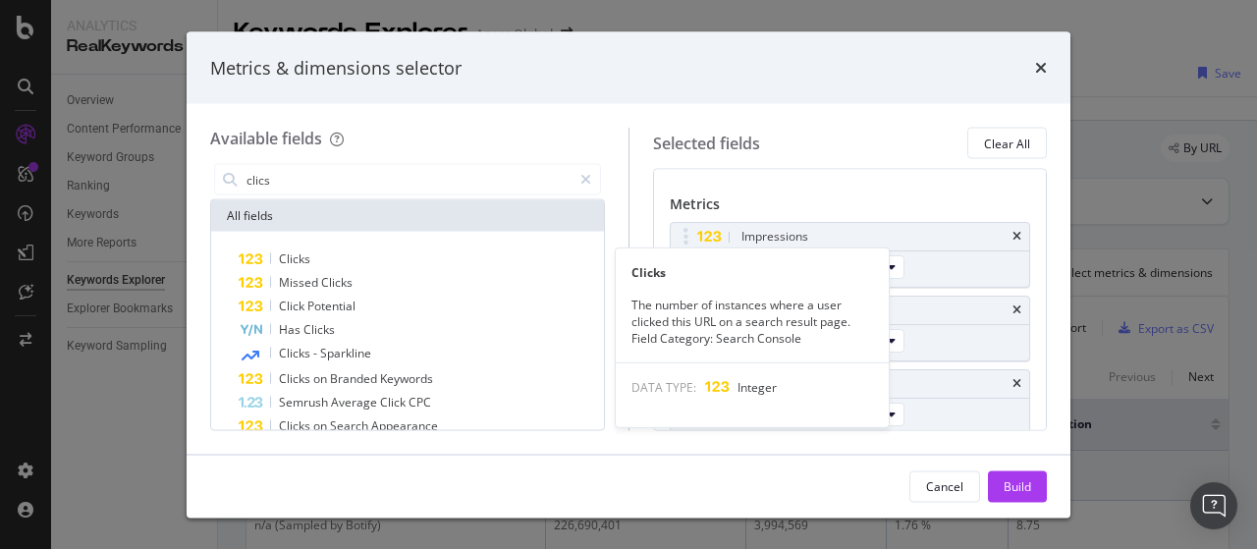
scroll to position [246, 0]
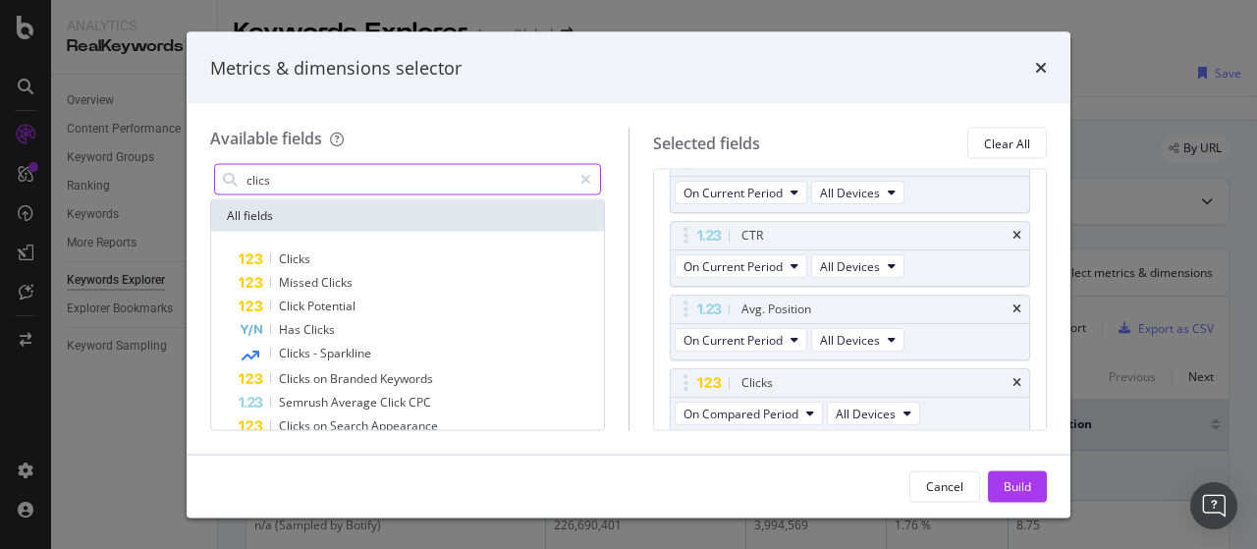
click at [418, 170] on input "clics" at bounding box center [408, 179] width 327 height 29
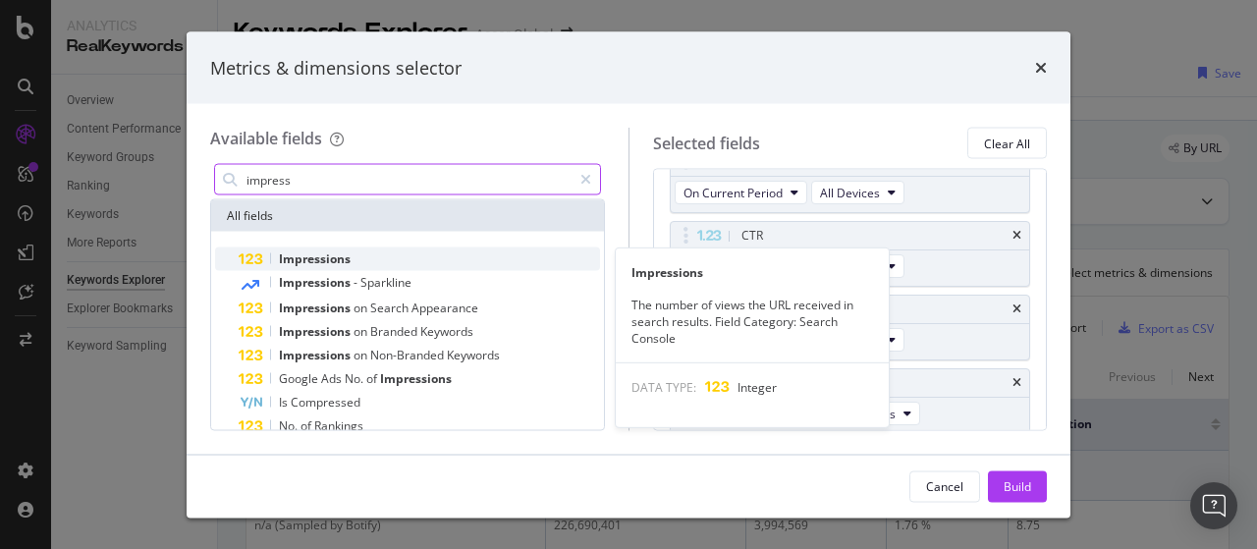
type input "impress"
click at [379, 256] on div "Impressions" at bounding box center [419, 260] width 361 height 24
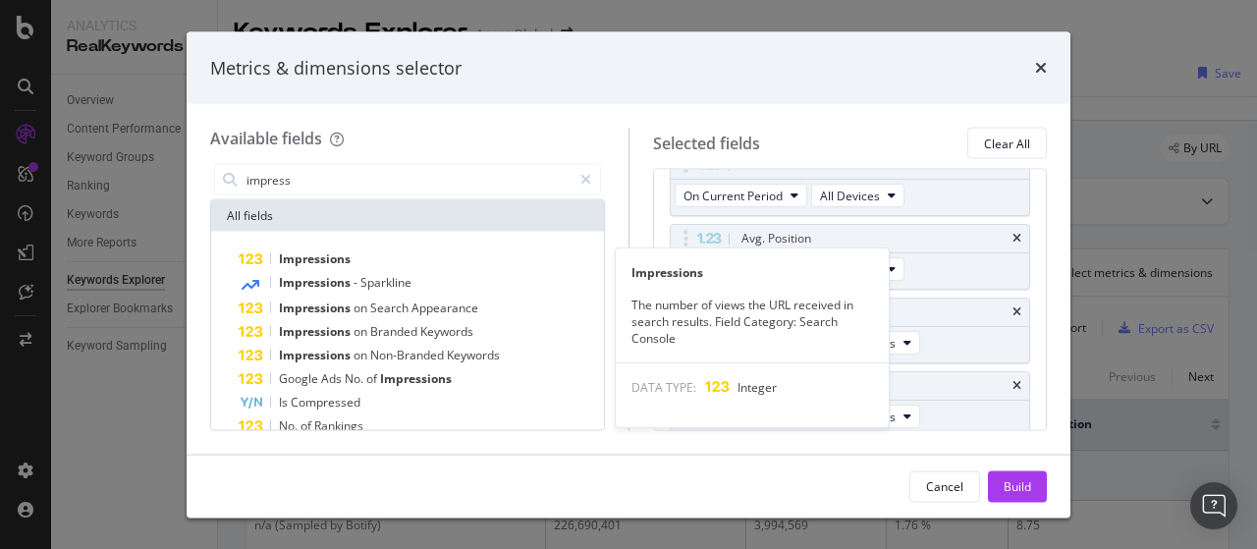
scroll to position [318, 0]
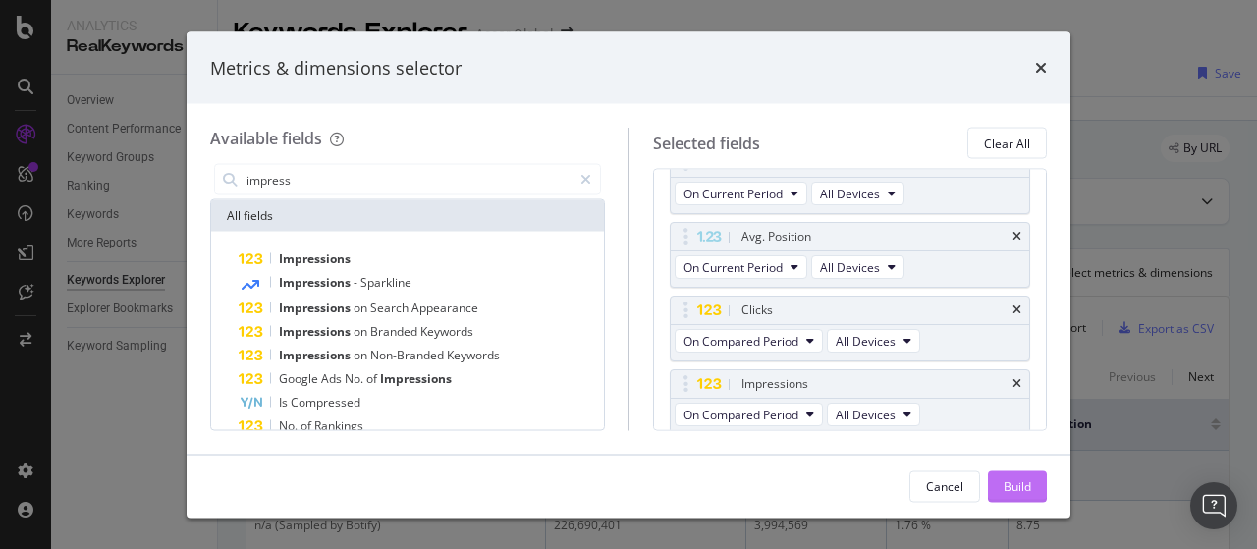
click at [1009, 483] on div "Build" at bounding box center [1018, 485] width 28 height 17
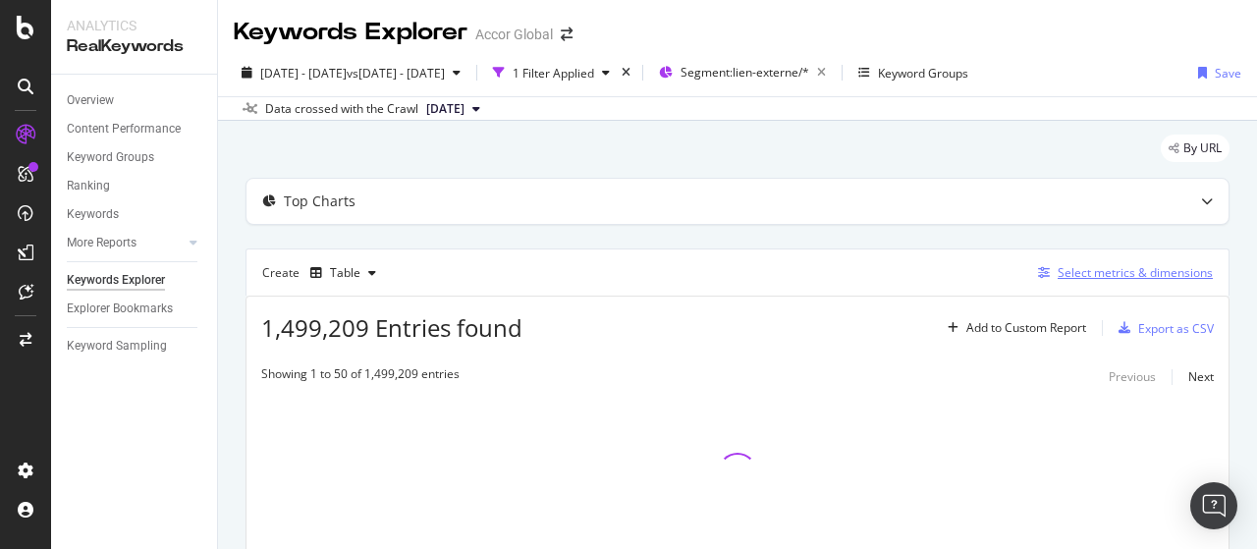
click at [1141, 272] on div "Select metrics & dimensions" at bounding box center [1135, 272] width 155 height 17
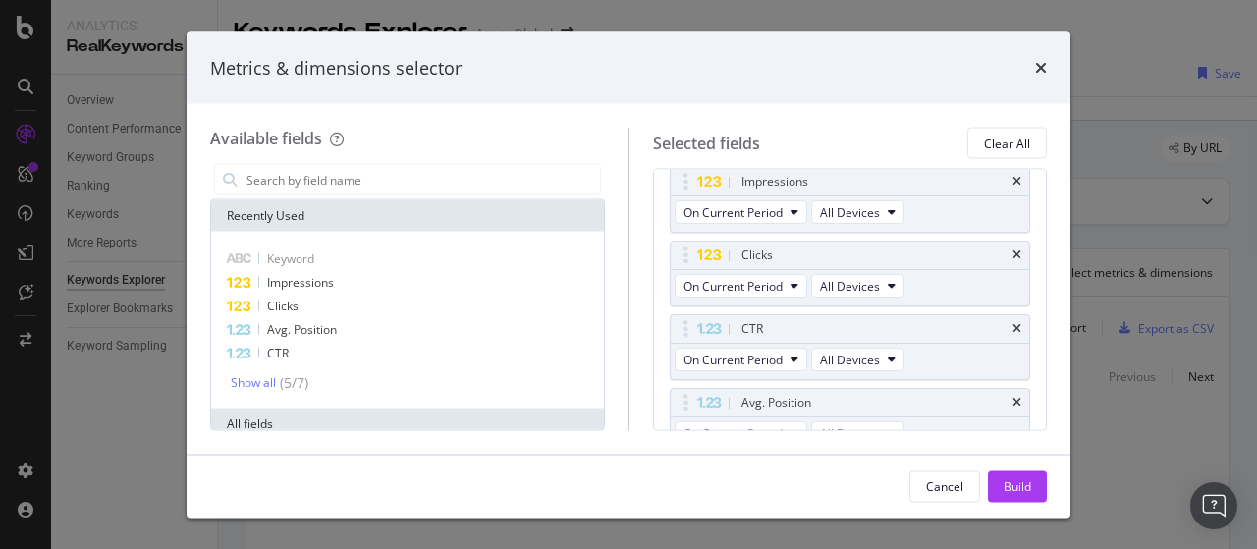
scroll to position [181, 0]
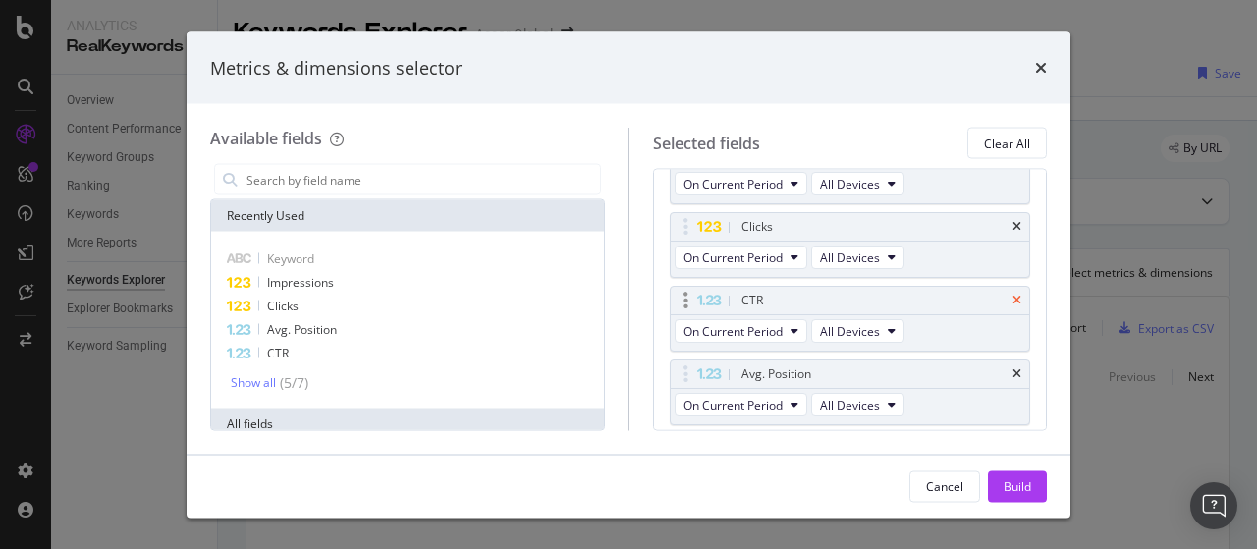
click at [1013, 296] on icon "times" at bounding box center [1017, 302] width 9 height 12
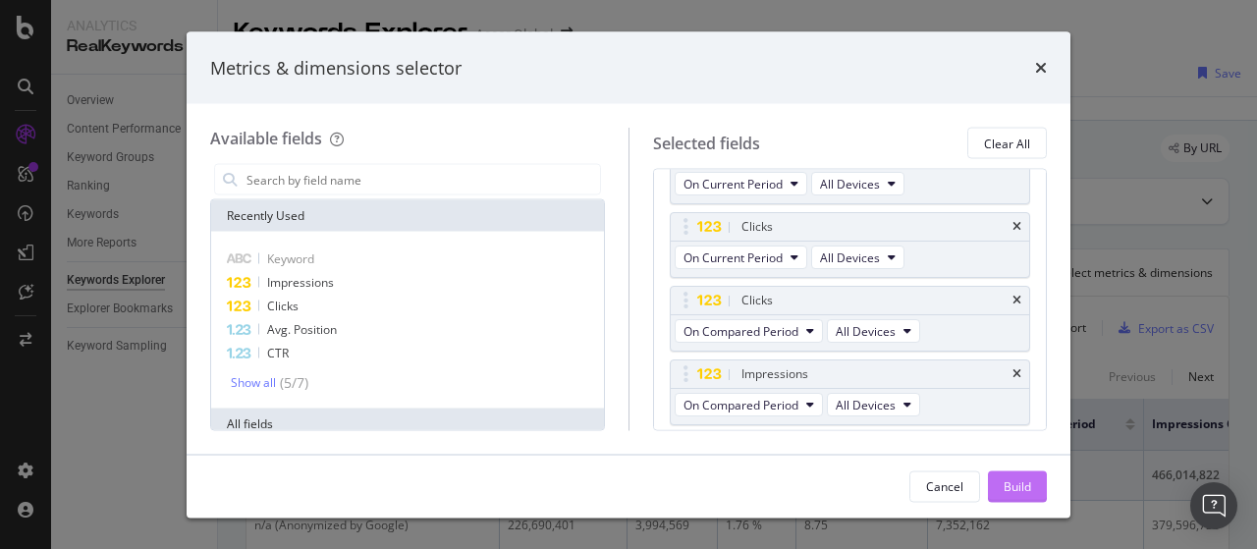
click at [1008, 481] on div "Build" at bounding box center [1018, 485] width 28 height 17
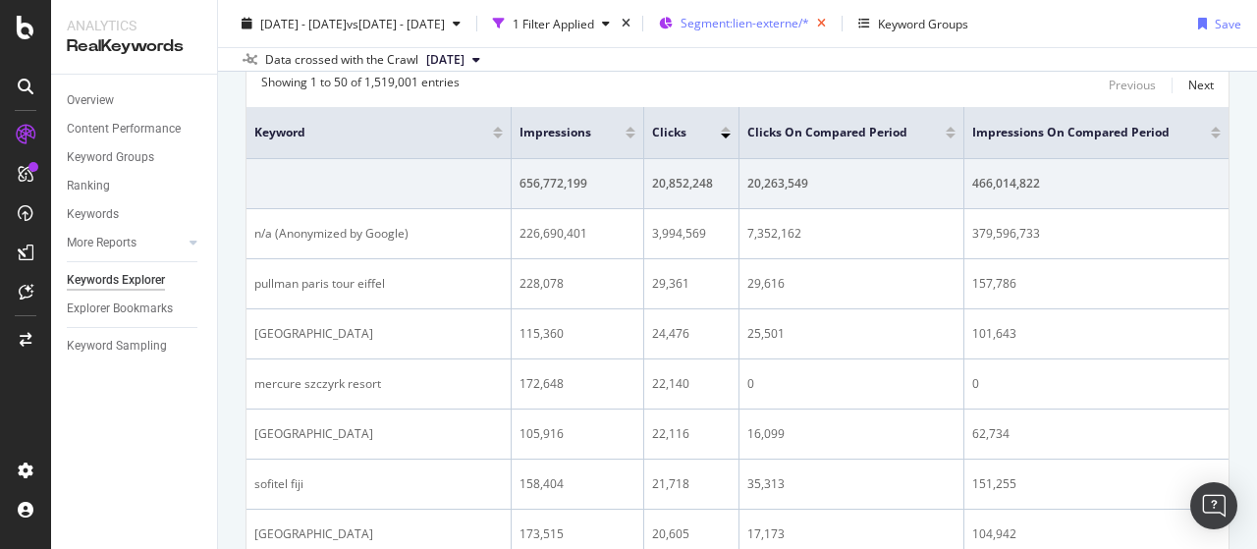
scroll to position [295, 0]
